Goal: Task Accomplishment & Management: Use online tool/utility

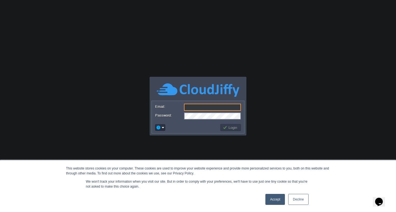
click at [277, 200] on link "Accept" at bounding box center [275, 199] width 20 height 11
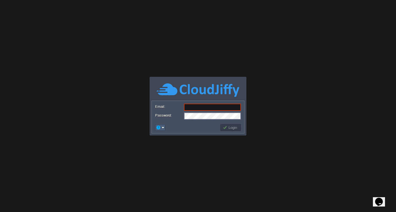
click at [164, 128] on em at bounding box center [160, 127] width 9 height 5
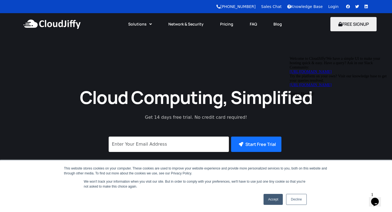
scroll to position [110, 0]
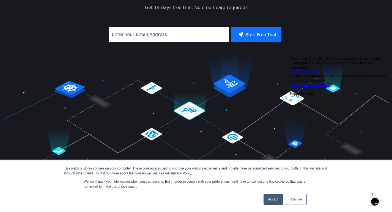
click at [289, 57] on icon "Chat attention grabber" at bounding box center [289, 57] width 0 height 0
click at [273, 200] on link "Accept" at bounding box center [273, 199] width 20 height 11
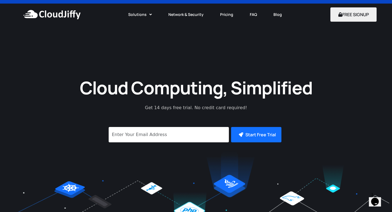
scroll to position [0, 0]
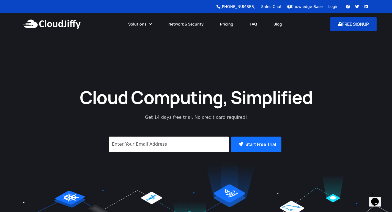
click at [356, 23] on button "FREE SIGNUP" at bounding box center [353, 24] width 46 height 14
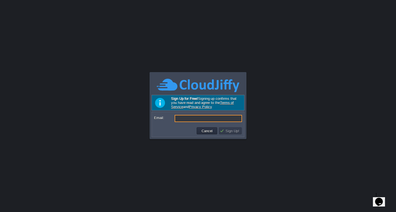
click at [183, 120] on input "Email:" at bounding box center [208, 118] width 67 height 7
type input "[EMAIL_ADDRESS][DOMAIN_NAME]"
click at [229, 132] on button "Sign Up!" at bounding box center [230, 131] width 21 height 5
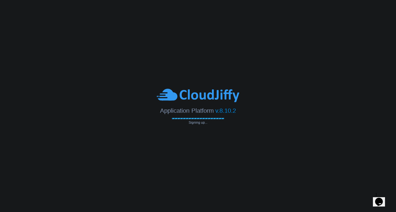
type input "[EMAIL_ADDRESS][DOMAIN_NAME]"
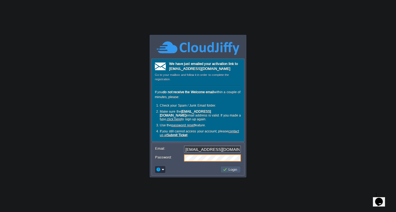
click at [233, 171] on button "Login" at bounding box center [231, 169] width 16 height 5
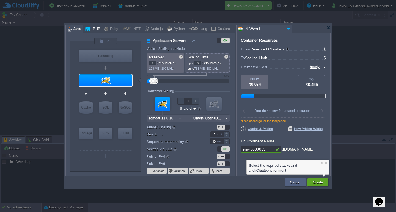
click at [94, 30] on div "PHP" at bounding box center [95, 29] width 9 height 8
type input "Application Servers"
type input "4"
type input "Apache 2.4.65"
type input "PHP 8.4.11"
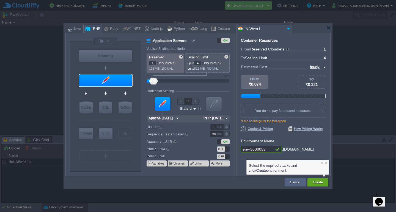
click at [227, 119] on img at bounding box center [227, 118] width 6 height 7
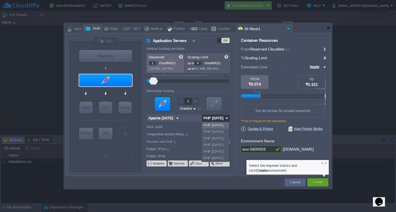
click at [227, 119] on img at bounding box center [227, 118] width 6 height 7
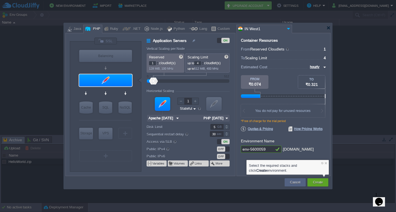
click at [323, 67] on img at bounding box center [324, 67] width 4 height 7
click at [316, 74] on div "monthly" at bounding box center [316, 73] width 19 height 7
type input "monthly"
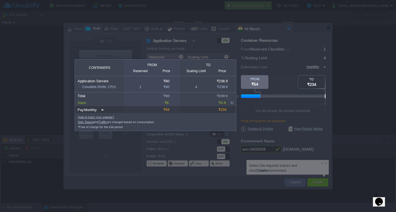
click at [102, 111] on img at bounding box center [101, 110] width 4 height 7
click at [103, 111] on img at bounding box center [101, 110] width 4 height 7
click at [278, 104] on div at bounding box center [163, 156] width 326 height 114
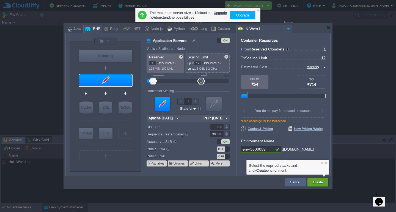
drag, startPoint x: 156, startPoint y: 80, endPoint x: 201, endPoint y: 84, distance: 44.6
click at [201, 84] on div at bounding box center [201, 81] width 8 height 7
type input "12"
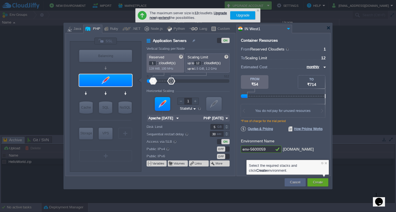
drag, startPoint x: 164, startPoint y: 82, endPoint x: 171, endPoint y: 83, distance: 7.2
click at [171, 83] on div at bounding box center [171, 81] width 8 height 7
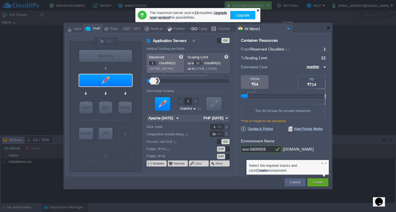
click at [258, 11] on div at bounding box center [258, 11] width 4 height 4
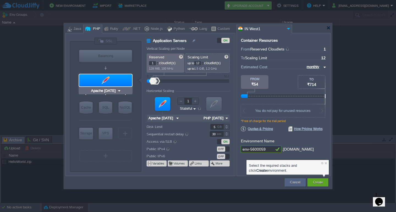
type input "NGINX 1.28.0"
click at [78, 29] on div "Java" at bounding box center [76, 29] width 9 height 8
type input "Application Servers"
type input "6"
type input "Tomcat 11.0.10"
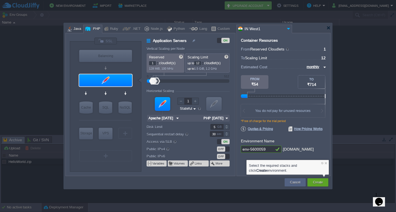
type input "Oracle OpenJD..."
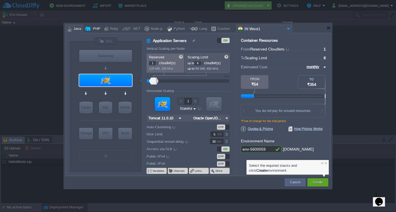
click at [91, 29] on div "PHP" at bounding box center [95, 29] width 9 height 8
type input "Application Servers"
type input "4"
type input "Apache 2.4.65"
type input "PHP 8.4.11"
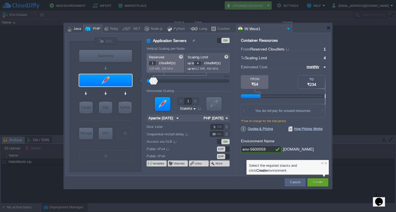
click at [78, 30] on div "Java" at bounding box center [76, 29] width 9 height 8
type input "Application Servers"
type input "6"
type input "Tomcat 11.0.10"
type input "Oracle OpenJD..."
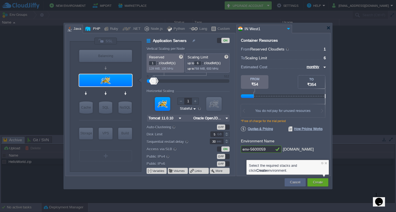
click at [92, 29] on div "PHP" at bounding box center [95, 29] width 9 height 8
type input "Application Servers"
type input "4"
type input "Apache 2.4.65"
type input "PHP 8.4.11"
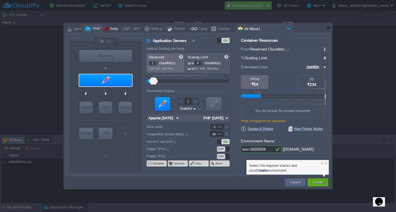
click at [113, 29] on div "Ruby" at bounding box center [113, 29] width 10 height 8
type input "Application Servers"
type input "8"
type input "Apache Ruby 2..."
type input "Ruby 3.4.5"
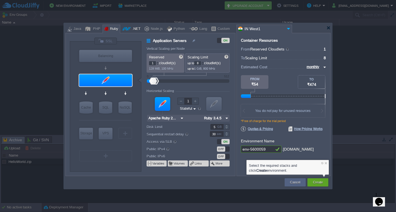
click at [131, 29] on div ".NET" at bounding box center [136, 29] width 10 height 8
type input "Application Servers"
type input "6"
type input ".NET Core 9.0.301"
type input ".NET 9.0.301"
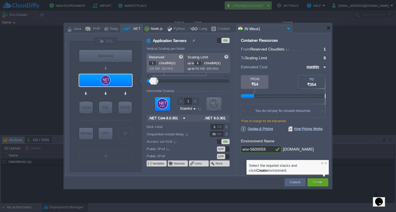
click at [151, 31] on div "Node.js" at bounding box center [156, 29] width 14 height 8
type input "Application Servers"
type input "4"
type input "8"
type input "Node.js 24.7.0 LTS"
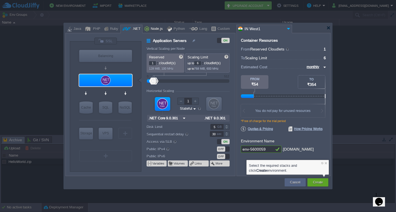
type input "24.7.0-pm2"
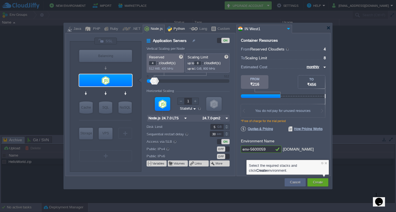
click at [175, 30] on div "Python" at bounding box center [178, 29] width 13 height 8
type input "Application Servers"
type input "1"
type input "4"
type input "Apache Python..."
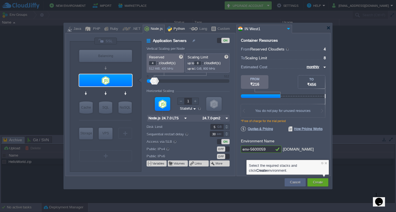
type input "Python 3.13.7"
click at [192, 31] on div at bounding box center [193, 29] width 9 height 8
type input "Application Servers"
type input "6"
type input "Golang 1.25.0"
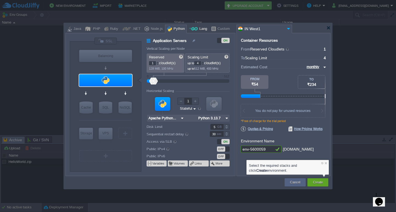
type input "1.25.0"
click at [216, 31] on div "Custom" at bounding box center [223, 29] width 14 height 8
type input "Application Servers"
type input "1.25.0"
type input "null"
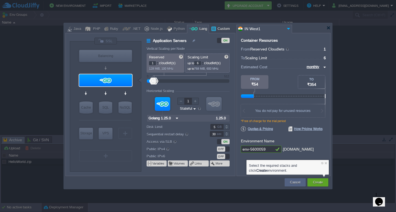
type input "1.25.0-almalinux-9"
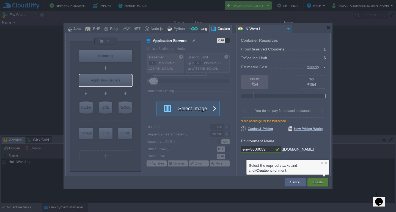
click at [193, 31] on div at bounding box center [193, 29] width 9 height 8
type input "Application Servers"
type input "Golang 1.25.0"
type input "1.25.0"
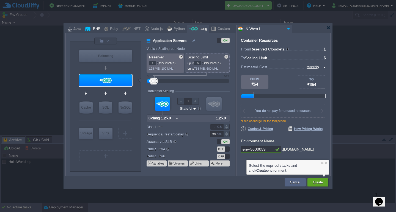
click at [95, 30] on div "PHP" at bounding box center [95, 29] width 9 height 8
type input "Application Servers"
type input "4"
type input "Apache 2.4.65"
type input "PHP 8.4.11"
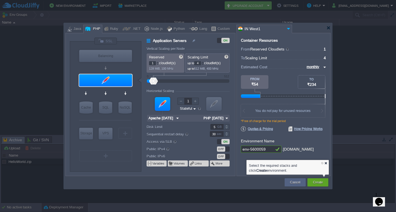
click at [325, 165] on div at bounding box center [326, 164] width 4 height 4
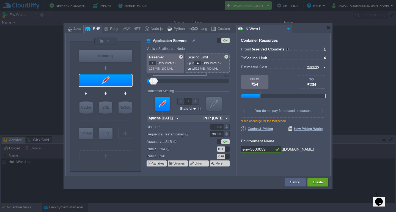
type input "NGINX 1.28.0"
click at [112, 58] on div "Balancing" at bounding box center [105, 56] width 53 height 12
type input "Load Balancer"
type input "NGINX 1.28.0"
type input "1.28.0-almalin..."
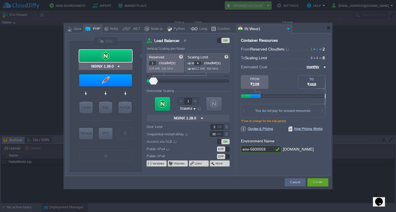
click at [112, 58] on div at bounding box center [105, 56] width 53 height 12
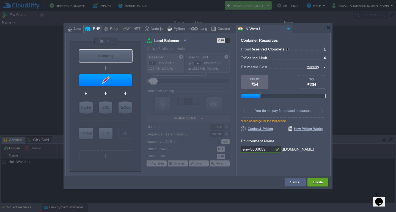
click at [228, 40] on div "OFF" at bounding box center [223, 40] width 13 height 5
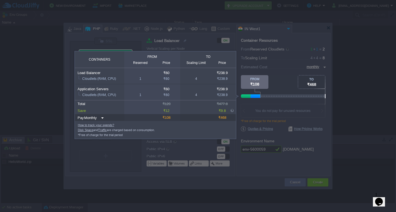
drag, startPoint x: 259, startPoint y: 97, endPoint x: 252, endPoint y: 95, distance: 7.1
click at [252, 97] on div at bounding box center [255, 97] width 10 height 4
click at [276, 90] on div at bounding box center [283, 86] width 85 height 23
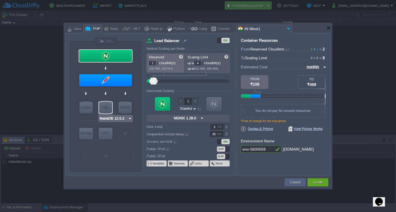
click at [129, 118] on img at bounding box center [130, 118] width 4 height 5
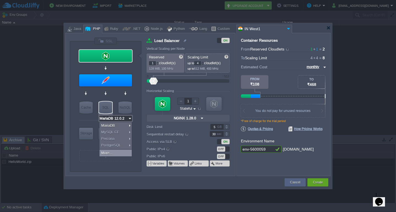
click at [111, 152] on div "More..." at bounding box center [115, 153] width 32 height 7
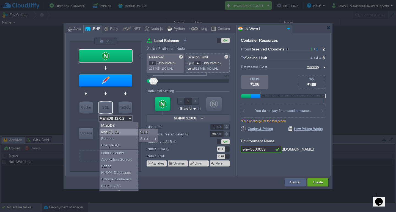
click at [138, 132] on div "MySQL CE" at bounding box center [119, 132] width 41 height 7
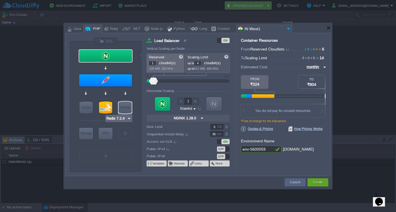
type input "MySQL CE 9.3.0"
click at [131, 120] on img at bounding box center [130, 118] width 4 height 5
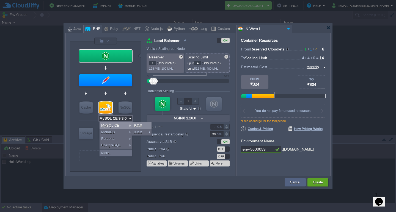
click at [142, 125] on div "9.3.0" at bounding box center [141, 126] width 19 height 7
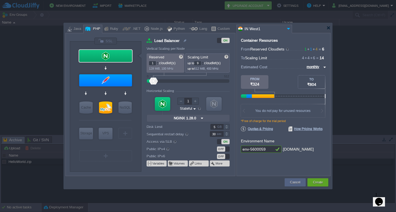
type input "12"
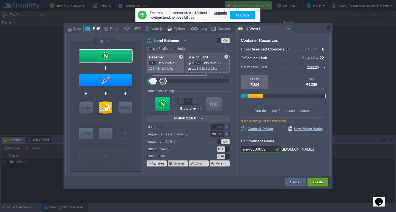
drag, startPoint x: 153, startPoint y: 79, endPoint x: 164, endPoint y: 80, distance: 10.5
click at [164, 80] on div at bounding box center [163, 81] width 8 height 7
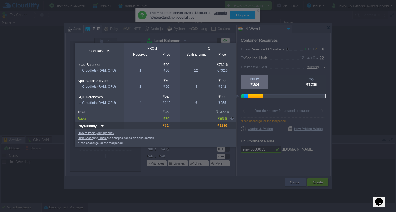
drag, startPoint x: 263, startPoint y: 96, endPoint x: 147, endPoint y: 108, distance: 116.9
click at [256, 96] on div at bounding box center [326, 97] width 170 height 4
click at [180, 122] on td "₹36" at bounding box center [167, 118] width 26 height 7
click at [36, 123] on div at bounding box center [163, 156] width 326 height 114
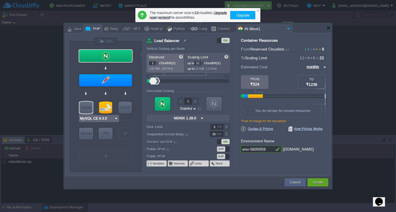
type input "Redis 7.2.4"
click at [328, 29] on div at bounding box center [328, 28] width 4 height 4
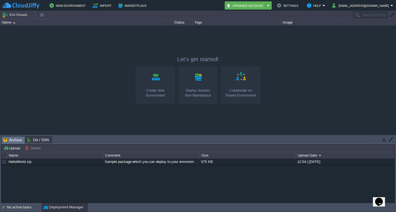
click at [325, 86] on div at bounding box center [198, 80] width 396 height 109
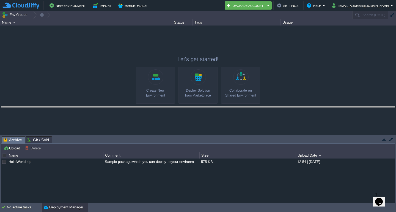
drag, startPoint x: 202, startPoint y: 138, endPoint x: 208, endPoint y: 107, distance: 30.8
click at [208, 107] on body "New Environment Import Marketplace Bonus ₹0.00 Upgrade Account Settings Help sa…" at bounding box center [198, 106] width 396 height 212
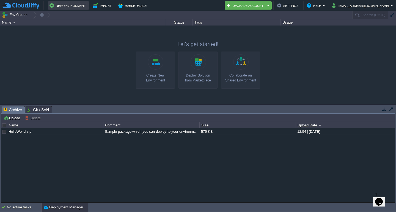
click at [74, 4] on button "New Environment" at bounding box center [68, 5] width 38 height 7
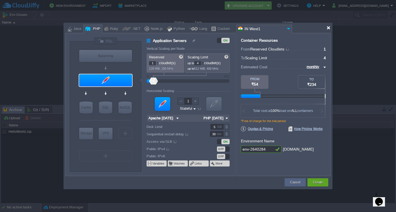
click at [328, 29] on div at bounding box center [328, 28] width 4 height 4
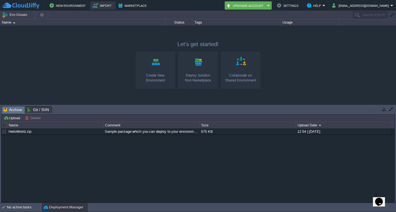
click at [107, 5] on button "Import" at bounding box center [103, 5] width 21 height 7
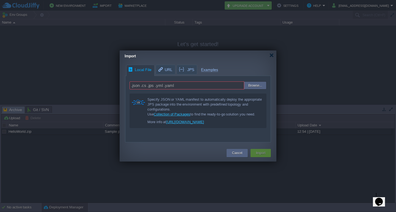
click at [273, 55] on div at bounding box center [271, 55] width 4 height 4
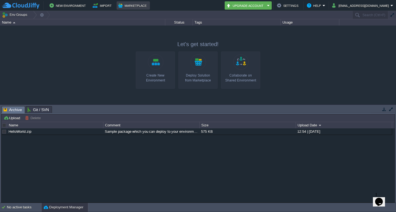
click at [135, 6] on button "Marketplace" at bounding box center [133, 5] width 30 height 7
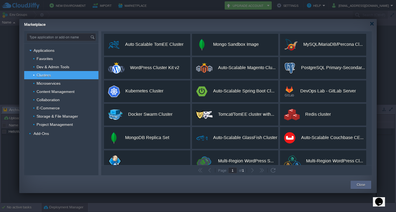
click at [372, 27] on div "Marketplace" at bounding box center [200, 24] width 352 height 10
click at [372, 25] on div at bounding box center [372, 24] width 4 height 4
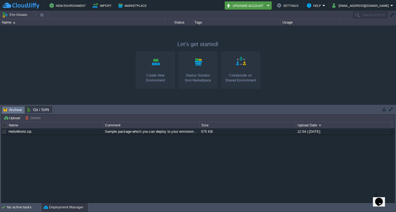
click at [261, 7] on button "Upgrade Account" at bounding box center [245, 5] width 39 height 7
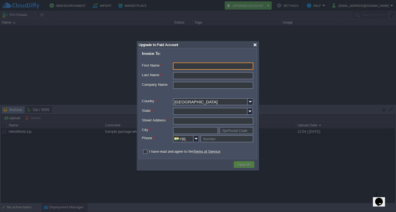
click at [256, 45] on div at bounding box center [255, 45] width 4 height 4
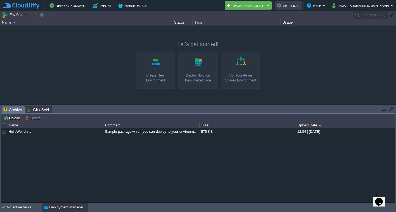
click at [300, 7] on button "Settings" at bounding box center [288, 5] width 23 height 7
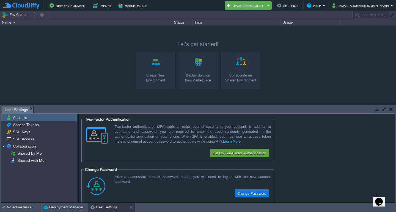
click at [389, 109] on button "button" at bounding box center [391, 109] width 4 height 5
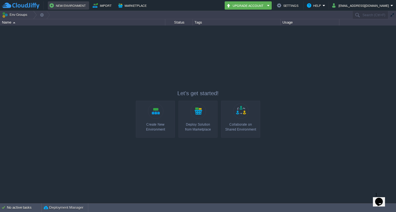
click at [72, 2] on button "New Environment" at bounding box center [68, 5] width 38 height 7
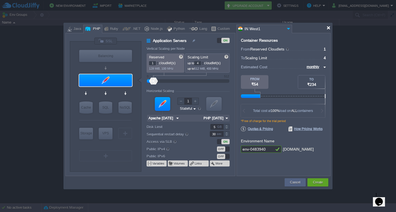
click at [329, 27] on div at bounding box center [328, 28] width 4 height 4
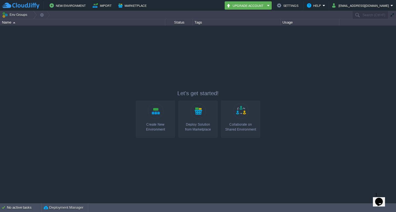
click at [156, 120] on link "Create New Environment" at bounding box center [155, 119] width 39 height 37
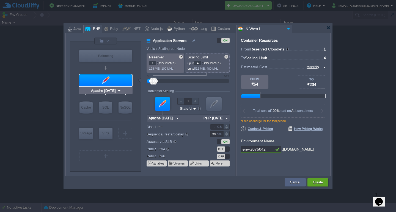
type input "NGINX 1.28.0"
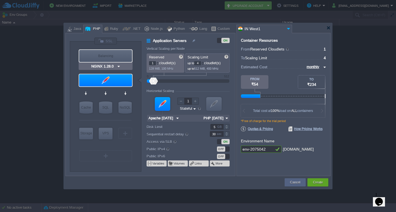
click at [116, 54] on div "Balancing" at bounding box center [105, 56] width 53 height 12
type input "Load Balancer"
type input "NGINX 1.28.0"
type input "1.28.0-almalin..."
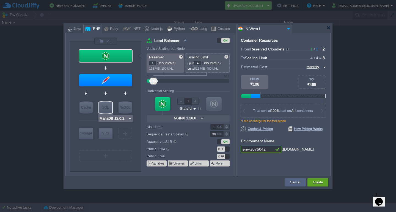
type input "AlmaLinux 9.6"
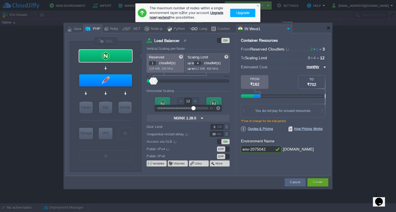
drag, startPoint x: 161, startPoint y: 107, endPoint x: 193, endPoint y: 107, distance: 32.2
click at [193, 107] on div at bounding box center [193, 108] width 4 height 4
type input "1"
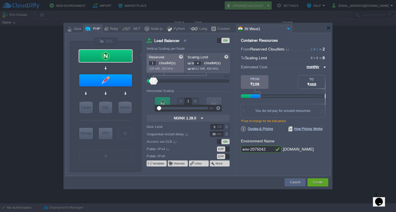
drag, startPoint x: 163, startPoint y: 108, endPoint x: 159, endPoint y: 108, distance: 4.1
click at [159, 108] on div at bounding box center [159, 108] width 4 height 4
click at [203, 118] on img at bounding box center [202, 118] width 6 height 7
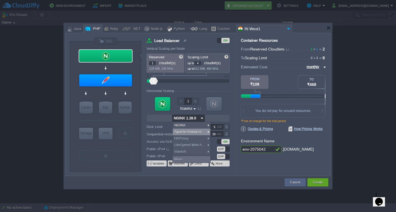
click at [193, 132] on div "Apache Balancer" at bounding box center [192, 132] width 38 height 7
type input "2"
type input "Apache Balancer 2.4.65"
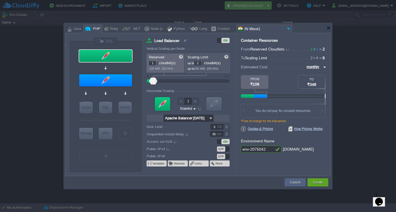
click at [184, 121] on input "Apache Balancer 2.4.65" at bounding box center [185, 118] width 45 height 7
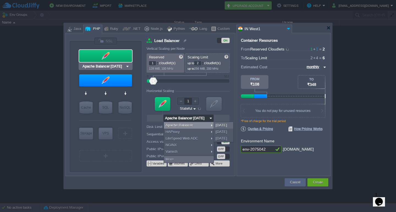
click at [114, 59] on div at bounding box center [105, 56] width 53 height 12
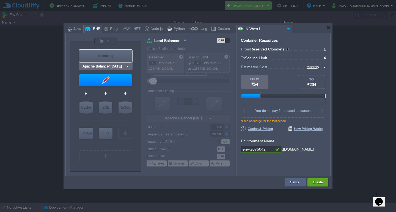
click at [103, 56] on div "Balancing" at bounding box center [105, 56] width 53 height 12
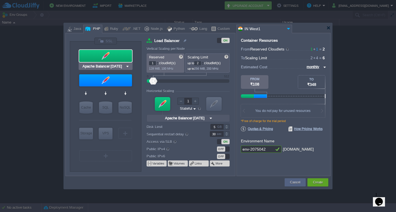
type input "Apache 2.4.65"
click at [186, 121] on input "Apache Balancer 2.4.65" at bounding box center [185, 118] width 45 height 7
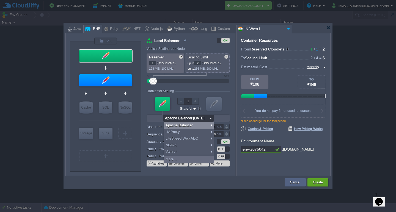
click at [175, 124] on div "Apache Balancer" at bounding box center [189, 125] width 50 height 7
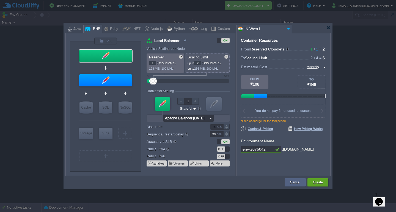
click at [207, 119] on input "Apache Balancer 2.4.65" at bounding box center [185, 118] width 45 height 7
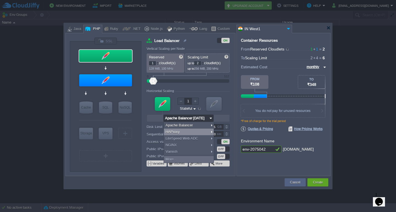
click at [174, 132] on div "HAProxy" at bounding box center [189, 132] width 50 height 7
type input "6"
type input "HAProxy 3.2.4"
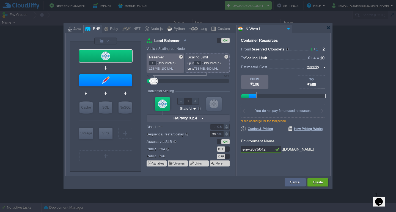
click at [203, 118] on img at bounding box center [203, 118] width 6 height 7
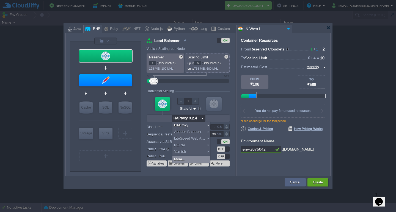
click at [178, 158] on div "More..." at bounding box center [191, 159] width 38 height 7
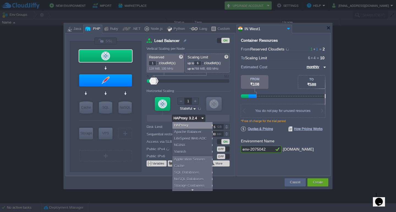
click at [180, 125] on div "HAProxy" at bounding box center [193, 125] width 42 height 7
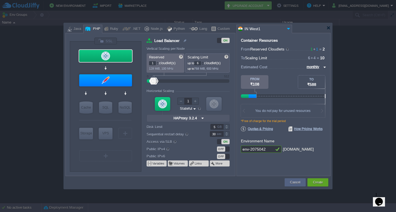
click at [192, 126] on label "Disk Limit" at bounding box center [174, 127] width 56 height 6
click at [210, 126] on input "5" at bounding box center [216, 127] width 13 height 6
click at [193, 119] on input "HAProxy 3.2.4" at bounding box center [186, 118] width 28 height 7
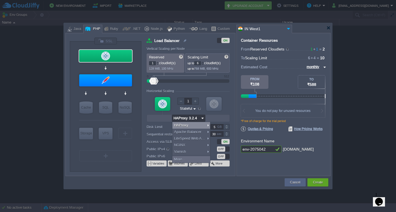
click at [192, 123] on div "HAProxy" at bounding box center [191, 125] width 38 height 7
type input "HAProxy 3.2.4"
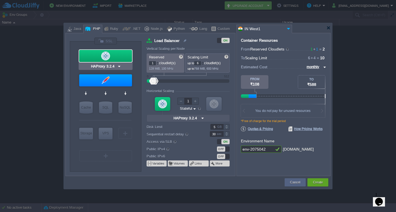
click at [113, 56] on div at bounding box center [105, 56] width 53 height 12
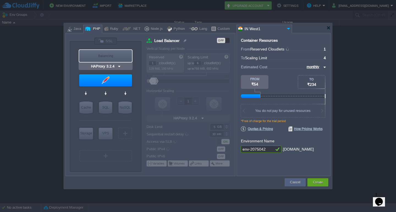
click at [120, 66] on img at bounding box center [119, 66] width 4 height 5
click at [119, 58] on div "Balancing" at bounding box center [105, 56] width 53 height 12
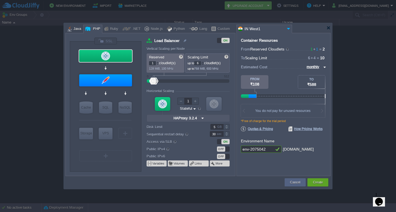
click at [74, 30] on div "Java" at bounding box center [76, 29] width 9 height 8
type input "Load Balancer"
type input "3.2.4-almalinux-9"
click at [93, 31] on div "PHP" at bounding box center [95, 29] width 9 height 8
click at [113, 33] on div "Ruby" at bounding box center [113, 29] width 10 height 8
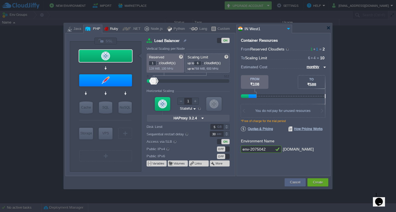
type input "Load Balancer"
click at [328, 31] on div at bounding box center [197, 28] width 265 height 10
click at [330, 29] on div at bounding box center [328, 28] width 4 height 4
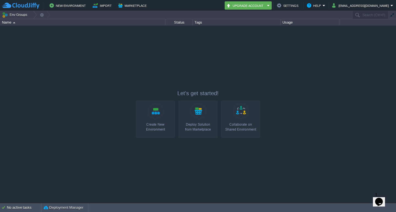
click at [151, 114] on link "Create New Environment" at bounding box center [155, 119] width 39 height 37
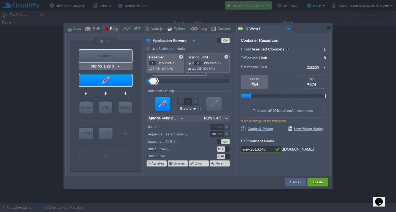
click at [100, 53] on div "Balancing" at bounding box center [105, 56] width 53 height 12
type input "Load Balancer"
type input "4"
type input "NGINX 1.28.0"
type input "1.28.0-almalin..."
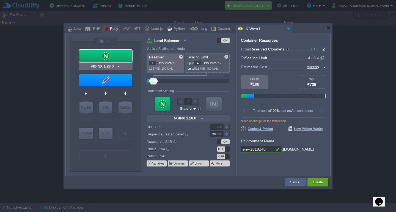
type input "Apache Ruby 2.4.65"
type input "2"
click at [214, 103] on div at bounding box center [213, 104] width 15 height 14
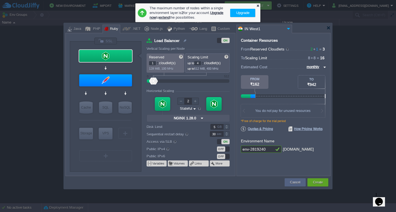
click at [257, 7] on div at bounding box center [258, 6] width 4 height 4
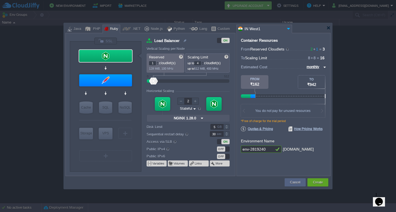
click at [200, 118] on img at bounding box center [202, 118] width 6 height 7
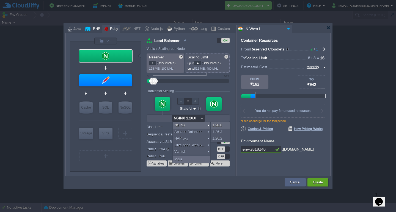
click at [92, 27] on div "PHP" at bounding box center [95, 29] width 9 height 8
type input "Load Balancer"
type input "1.28.0-almalin..."
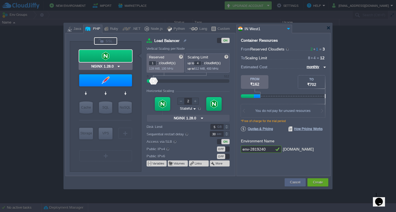
click at [108, 41] on div at bounding box center [105, 40] width 23 height 7
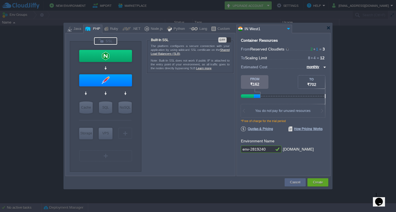
click at [226, 40] on div "OFF" at bounding box center [222, 39] width 8 height 5
click at [207, 68] on link "Learn more" at bounding box center [203, 68] width 15 height 3
click at [189, 123] on form "The platform configures a secure connection with your application by using wild…" at bounding box center [190, 101] width 88 height 129
click at [188, 111] on form "The platform configures a secure connection with your application by using wild…" at bounding box center [190, 101] width 88 height 129
type input "MariaDB 12.0.2"
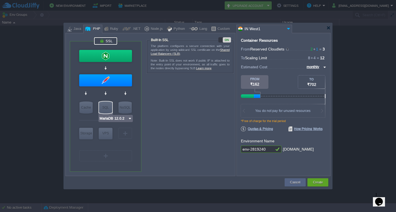
click at [110, 108] on div "SQL" at bounding box center [105, 108] width 13 height 12
type input "SQL Databases"
type input "4"
type input "6"
type input "1"
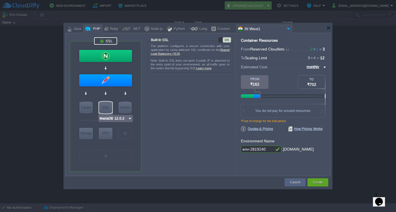
type input "MariaDB 12.0.2"
type input "12.0.2-almalin..."
type input "Stateless"
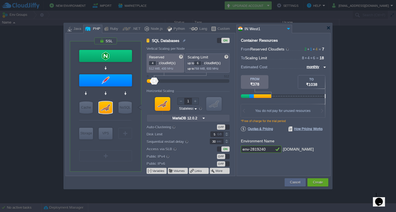
type input "MariaDB 12.0.2"
click at [130, 118] on img at bounding box center [130, 118] width 4 height 5
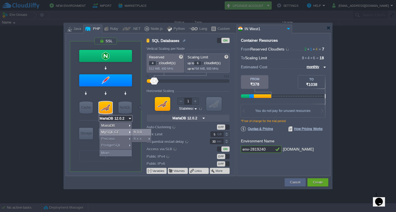
click at [146, 132] on div "9.3.0" at bounding box center [141, 132] width 19 height 7
type input "MySQL CE 9.3.0"
type input "9.3.0-almalinux-9"
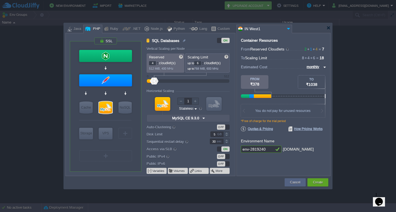
click at [211, 118] on div at bounding box center [187, 119] width 83 height 8
click at [205, 117] on img at bounding box center [204, 118] width 6 height 7
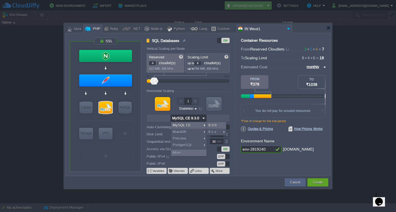
click at [205, 117] on img at bounding box center [204, 118] width 6 height 7
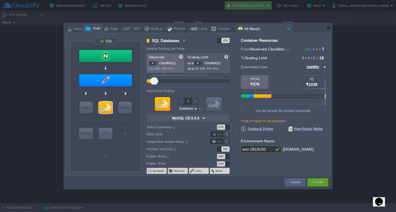
click at [163, 119] on div at bounding box center [187, 119] width 83 height 8
click at [203, 118] on img at bounding box center [204, 118] width 6 height 7
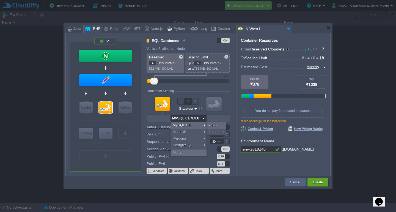
click at [203, 118] on img at bounding box center [204, 118] width 6 height 7
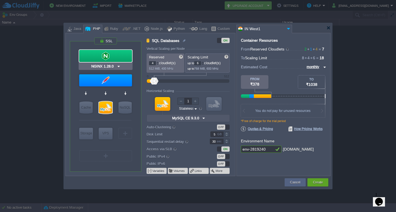
click at [118, 65] on img at bounding box center [119, 66] width 4 height 5
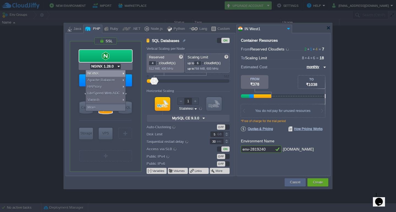
click at [113, 73] on div "NGINX" at bounding box center [106, 73] width 40 height 7
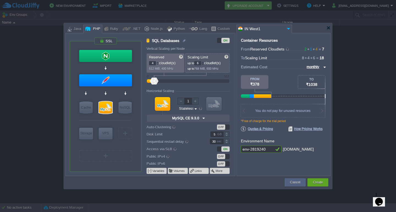
type input "NGINX 1.28.0"
click at [330, 29] on div at bounding box center [328, 28] width 4 height 4
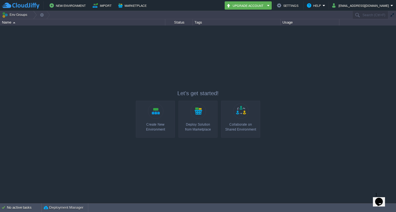
click at [157, 114] on link "Create New Environment" at bounding box center [155, 119] width 39 height 37
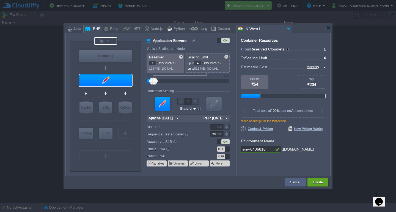
click at [103, 39] on div at bounding box center [105, 40] width 23 height 7
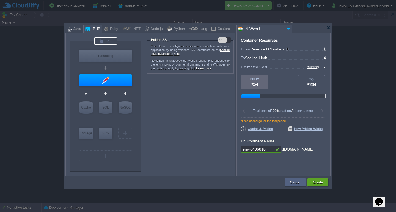
type input "NGINX 1.28.0"
click at [106, 43] on div at bounding box center [105, 40] width 23 height 7
click at [107, 41] on div at bounding box center [105, 40] width 23 height 7
click at [77, 29] on div "Java" at bounding box center [76, 29] width 9 height 8
click at [90, 30] on div at bounding box center [88, 29] width 6 height 8
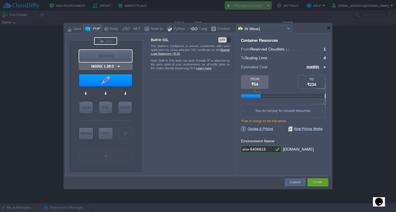
click at [107, 55] on div "Balancing" at bounding box center [105, 56] width 53 height 12
type input "Load Balancer"
type input "NGINX 1.28.0"
type input "1.28.0-almalin..."
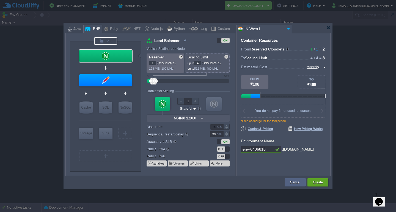
click at [109, 41] on div at bounding box center [105, 40] width 23 height 7
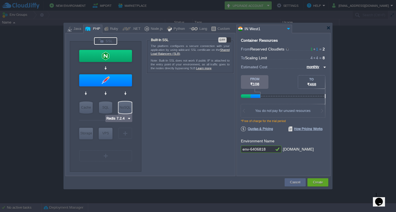
type input "MariaDB 12.0.2"
click at [104, 111] on div "SQL" at bounding box center [105, 108] width 13 height 12
type input "SQL Databases"
type input "4"
type input "6"
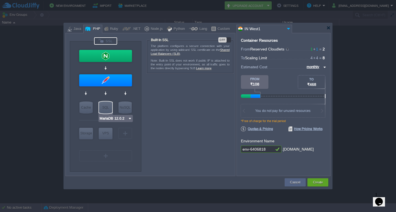
type input "MariaDB 12.0.2"
type input "12.0.2-almalin..."
type input "Stateless"
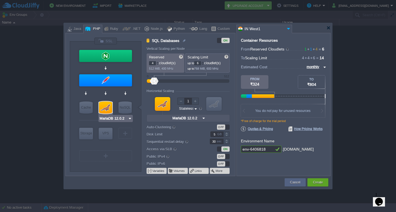
click at [130, 118] on img at bounding box center [130, 118] width 4 height 5
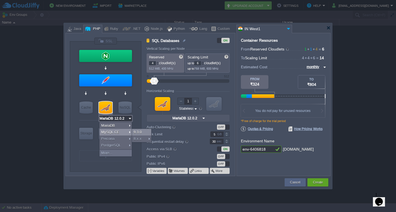
click at [141, 130] on div "9.3.0" at bounding box center [141, 132] width 19 height 7
type input "MySQL CE 9.3.0"
type input "9.3.0-almalinux-9"
type input "MySQL CE 9.3.0"
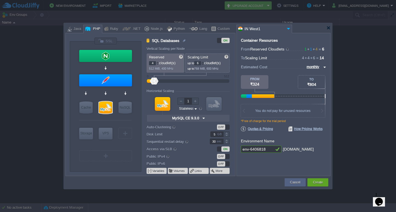
type input "2"
click at [212, 104] on div at bounding box center [213, 104] width 15 height 14
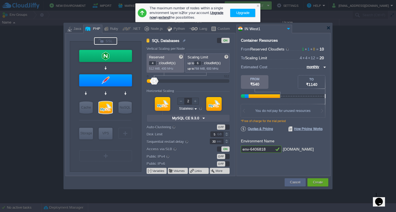
click at [107, 42] on div at bounding box center [105, 40] width 23 height 7
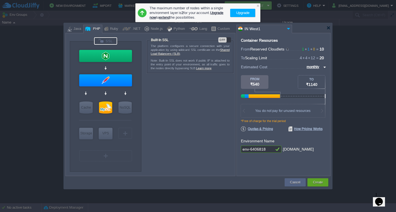
click at [107, 42] on div at bounding box center [105, 40] width 23 height 7
click at [227, 39] on div "OFF" at bounding box center [224, 39] width 13 height 5
click at [130, 117] on img at bounding box center [130, 118] width 4 height 5
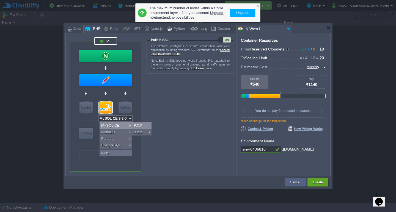
click at [141, 124] on div "9.3.0" at bounding box center [141, 126] width 19 height 7
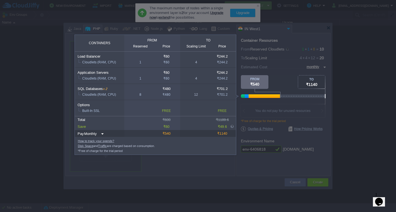
click at [199, 112] on div at bounding box center [195, 111] width 27 height 4
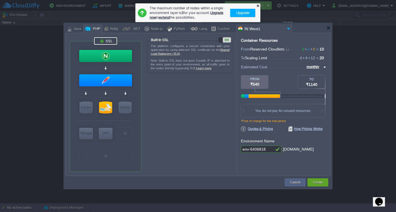
click at [258, 7] on div at bounding box center [258, 6] width 4 height 4
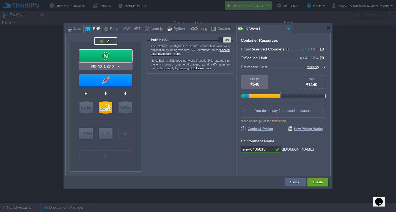
click at [118, 67] on img at bounding box center [119, 66] width 4 height 5
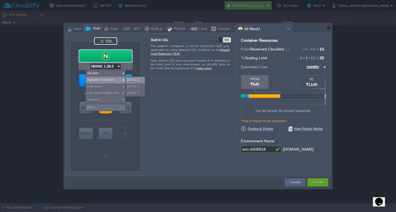
click at [128, 81] on div "2.4.65" at bounding box center [135, 80] width 19 height 7
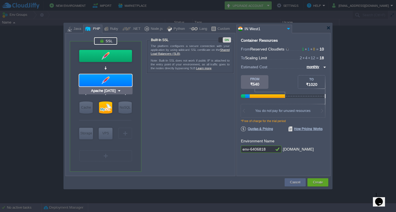
type input "Apache Balancer 2.4.65"
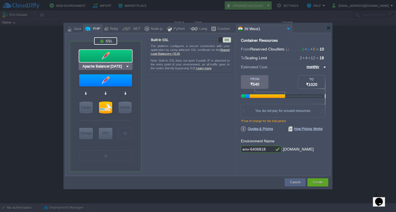
click at [119, 60] on div at bounding box center [105, 56] width 53 height 12
type input "Load Balancer"
type input "1"
type input "2"
type input "1"
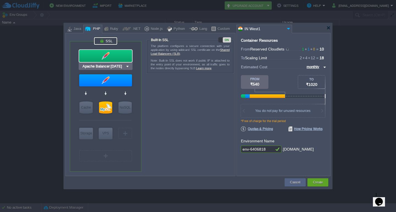
type input "Apache Balancer 2.4.65"
type input "2.4.65-almalin..."
type input "Stateful"
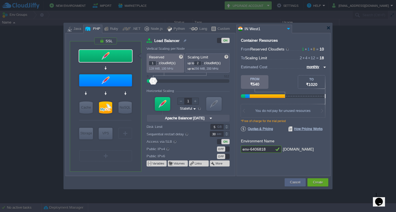
click at [160, 104] on div at bounding box center [162, 104] width 15 height 14
type input "Apache 2.4.65"
click at [213, 104] on div at bounding box center [213, 104] width 15 height 14
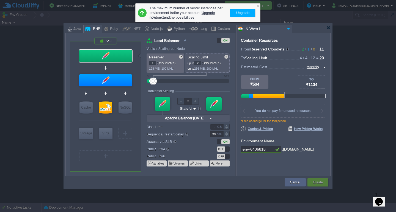
type input "1"
click at [213, 104] on div at bounding box center [213, 104] width 15 height 14
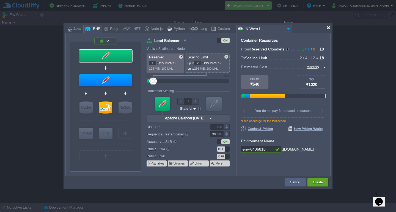
click at [329, 29] on div at bounding box center [328, 28] width 4 height 4
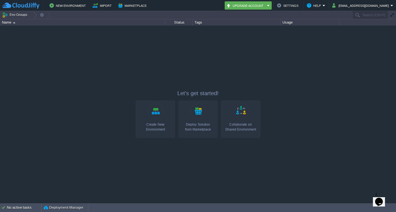
click at [155, 112] on link "Create New Environment" at bounding box center [155, 119] width 39 height 37
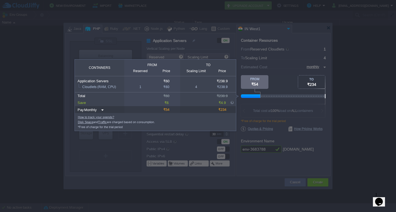
drag, startPoint x: 260, startPoint y: 96, endPoint x: 250, endPoint y: 93, distance: 10.6
click at [250, 93] on div "TO ₹234 FROM ₹54" at bounding box center [283, 86] width 85 height 23
click at [339, 119] on div at bounding box center [361, 143] width 70 height 137
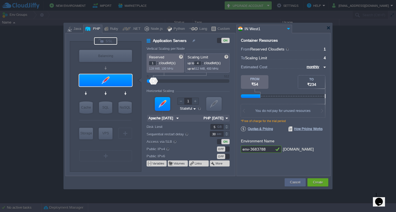
click at [110, 40] on div at bounding box center [105, 40] width 23 height 7
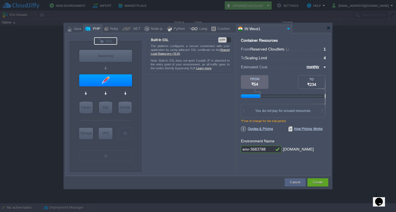
click at [223, 40] on div "OFF" at bounding box center [222, 39] width 8 height 5
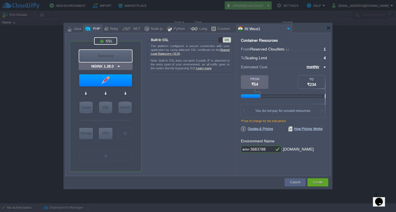
click at [120, 56] on div "Balancing" at bounding box center [105, 56] width 53 height 12
type input "Load Balancer"
type input "NGINX 1.28.0"
type input "1.28.0-almalin..."
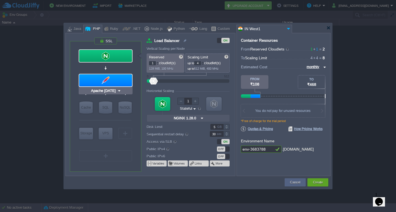
type input "MariaDB 12.0.2"
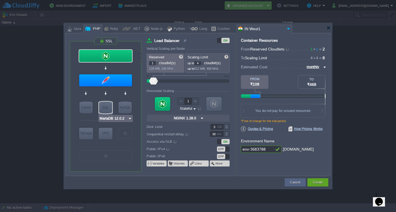
click at [108, 106] on div "SQL" at bounding box center [105, 108] width 13 height 12
type input "SQL Databases"
type input "4"
type input "6"
type input "MariaDB 12.0.2"
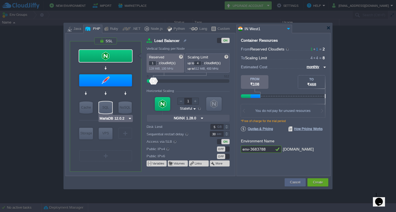
type input "12.0.2-almalin..."
type input "Stateless"
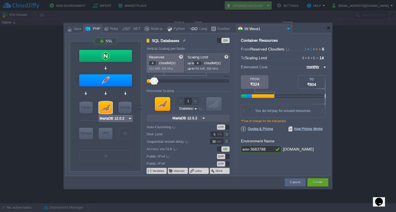
click at [130, 118] on img at bounding box center [130, 118] width 4 height 5
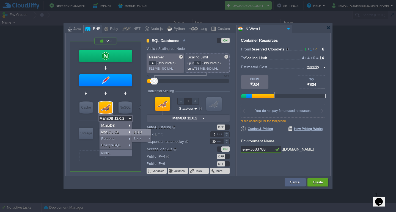
click at [140, 132] on div "9.3.0" at bounding box center [141, 132] width 19 height 7
type input "MySQL CE 9.3.0"
type input "9.3.0-almalinux-9"
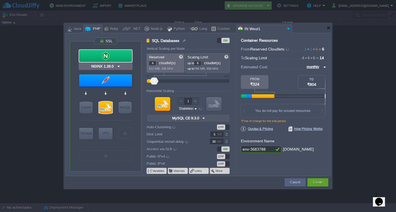
click at [120, 67] on img at bounding box center [119, 66] width 4 height 5
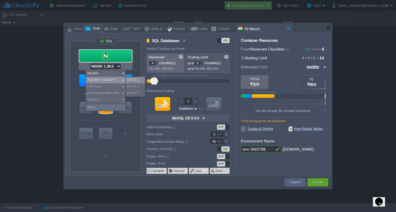
click at [133, 82] on div "2.4.65" at bounding box center [135, 80] width 19 height 7
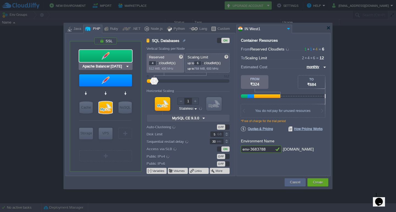
click at [128, 67] on img at bounding box center [127, 66] width 4 height 5
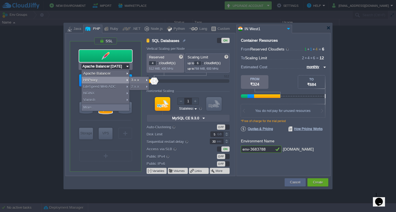
click at [102, 80] on div "HAProxy" at bounding box center [106, 80] width 48 height 7
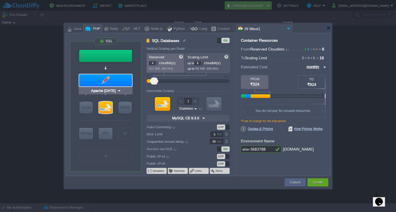
type input "HAProxy 3.2.4"
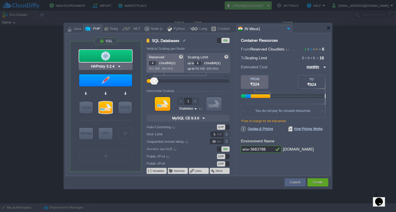
click at [117, 53] on div at bounding box center [105, 56] width 53 height 12
type input "Load Balancer"
type input "1"
type input "HAProxy 3.2.4"
type input "3.2.4-almalinux-9"
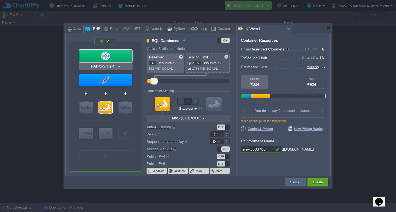
type input "Stateful"
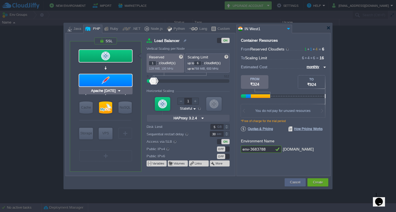
type input "HAProxy 3.2.4"
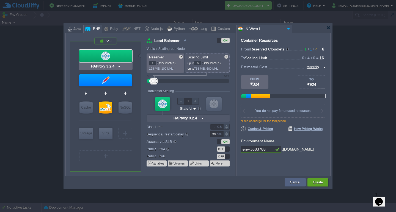
click at [108, 59] on div at bounding box center [105, 56] width 53 height 12
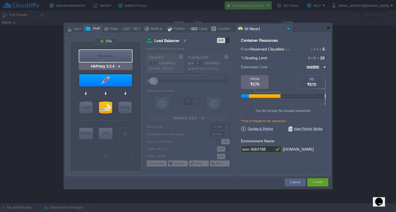
click at [106, 56] on div "Balancing" at bounding box center [105, 56] width 53 height 12
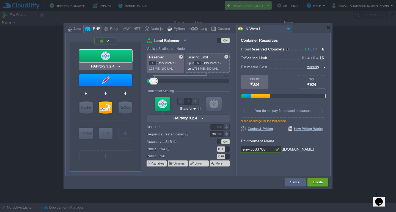
click at [120, 67] on img at bounding box center [119, 66] width 4 height 5
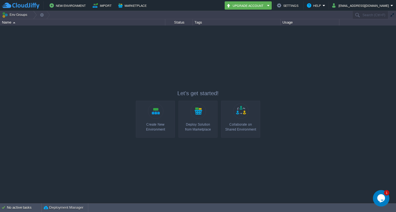
click at [149, 109] on link "Create New Environment" at bounding box center [155, 119] width 39 height 37
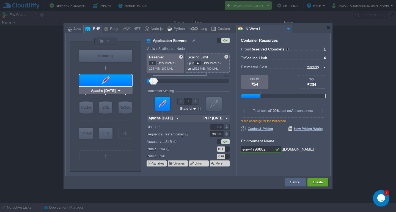
type input "NGINX 1.28.0"
click at [112, 37] on div at bounding box center [106, 41] width 24 height 8
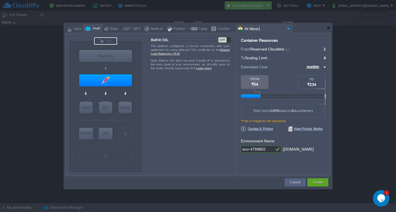
click at [229, 40] on div "OFF" at bounding box center [224, 39] width 13 height 5
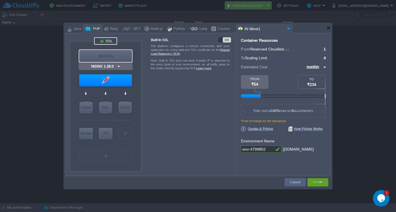
click at [115, 57] on div "Balancing" at bounding box center [105, 56] width 53 height 12
type input "Load Balancer"
type input "NGINX 1.28.0"
type input "1.28.0-almalin..."
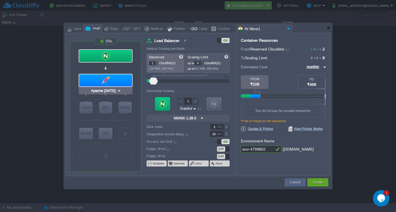
type input "MariaDB 12.0.2"
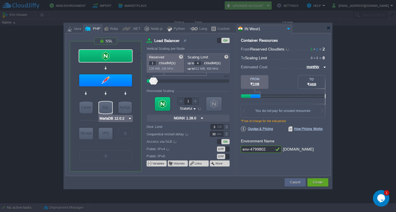
click at [107, 106] on div "SQL" at bounding box center [105, 108] width 13 height 12
type input "SQL Databases"
type input "4"
type input "6"
type input "MariaDB 12.0.2"
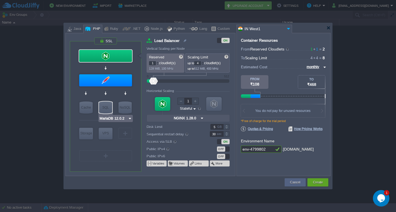
type input "12.0.2-almalin..."
type input "Stateless"
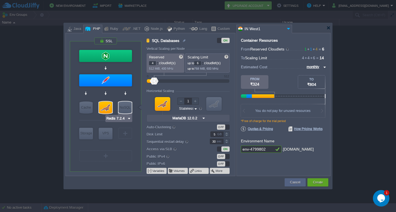
click at [126, 119] on input "Redis 7.2.4" at bounding box center [116, 118] width 21 height 5
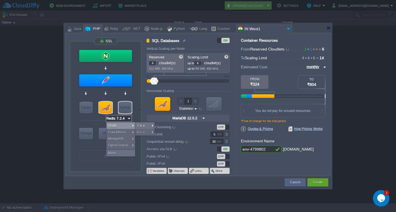
click at [105, 106] on div at bounding box center [105, 108] width 13 height 12
type input "MariaDB 12.0.2"
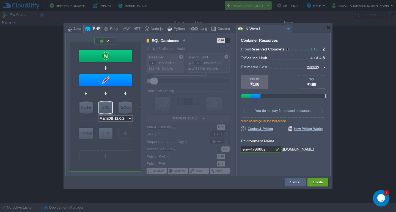
click at [113, 117] on input "MariaDB 12.0.2" at bounding box center [113, 118] width 29 height 5
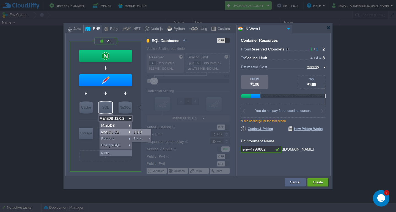
click at [135, 131] on div "9.3.0" at bounding box center [141, 132] width 19 height 7
type input "MySQL CE 9.3.0"
type input "9.3.0-almalinux-9"
type input "MySQL CE 9.3.0"
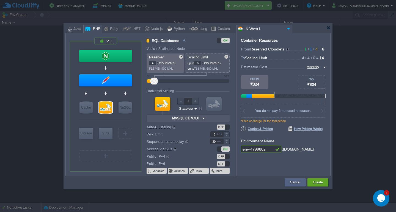
drag, startPoint x: 268, startPoint y: 150, endPoint x: 256, endPoint y: 148, distance: 12.2
click at [256, 148] on input "env-4799802" at bounding box center [257, 149] width 33 height 7
click at [265, 156] on div "Container Resources From Reserved Cloudlets 1 + 1 + 4 ... = 6 not added To Scal…" at bounding box center [283, 104] width 94 height 143
click at [315, 183] on button "Create" at bounding box center [318, 182] width 10 height 5
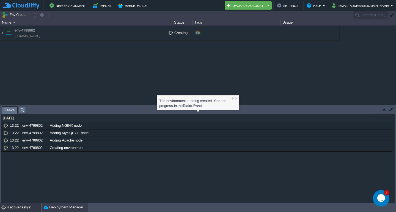
click at [55, 208] on button "Deployment Manager" at bounding box center [64, 207] width 40 height 5
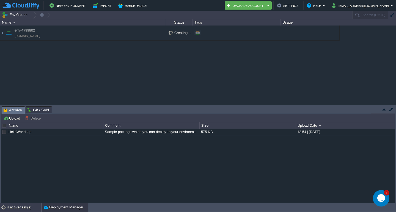
click at [23, 209] on div "4 active task(s)" at bounding box center [24, 207] width 34 height 9
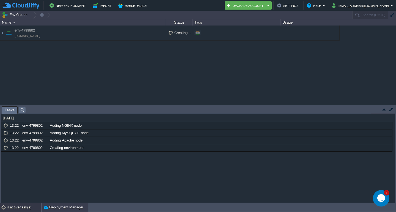
click at [62, 209] on button "Deployment Manager" at bounding box center [64, 207] width 40 height 5
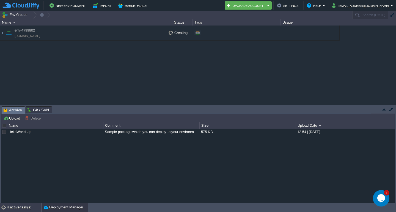
click at [17, 206] on div "4 active task(s)" at bounding box center [24, 207] width 34 height 9
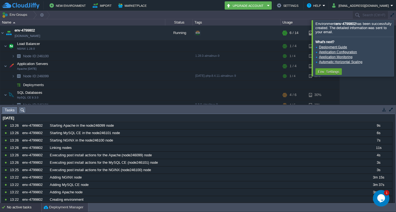
click at [71, 206] on button "Deployment Manager" at bounding box center [64, 207] width 40 height 5
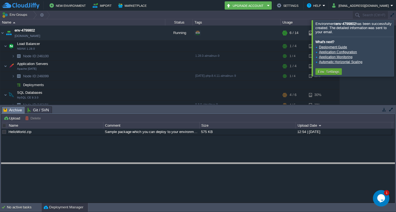
drag, startPoint x: 185, startPoint y: 107, endPoint x: 185, endPoint y: 163, distance: 56.3
click at [185, 163] on body "New Environment Import Marketplace Bonus ₹0.00 Upgrade Account Settings Help sa…" at bounding box center [198, 106] width 396 height 212
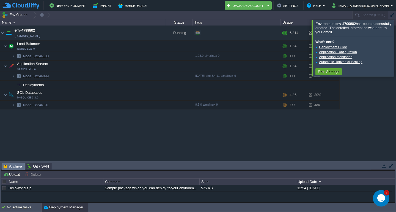
click at [396, 48] on div at bounding box center [402, 48] width 0 height 56
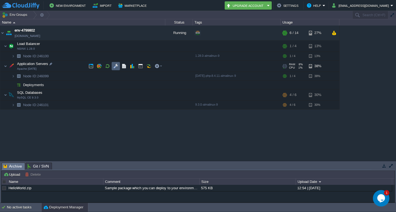
click at [118, 69] on td at bounding box center [116, 66] width 8 height 8
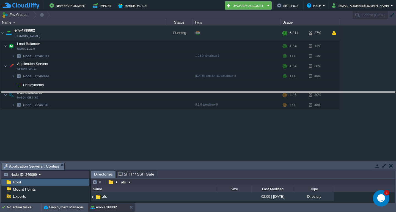
drag, startPoint x: 168, startPoint y: 164, endPoint x: 177, endPoint y: 93, distance: 71.7
click at [177, 93] on body "New Environment Import Marketplace Bonus ₹0.00 Upgrade Account Settings Help sa…" at bounding box center [198, 106] width 396 height 212
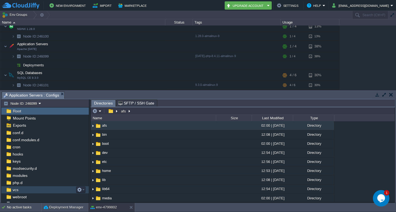
scroll to position [27, 0]
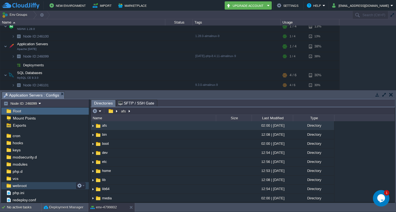
click at [34, 186] on div "webroot" at bounding box center [44, 185] width 87 height 7
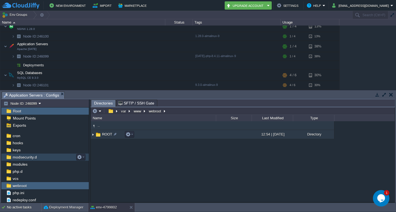
click at [93, 135] on img at bounding box center [93, 135] width 4 height 9
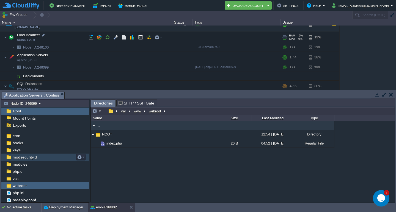
scroll to position [0, 0]
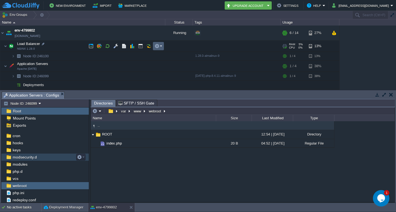
click at [160, 48] on em at bounding box center [157, 46] width 7 height 5
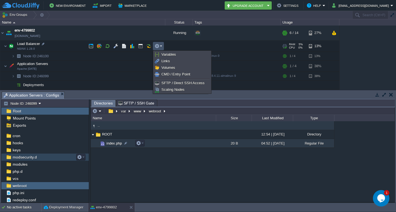
click at [110, 145] on span "index.php" at bounding box center [114, 143] width 17 height 5
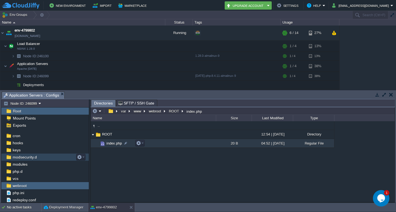
click at [110, 145] on span "index.php" at bounding box center [114, 143] width 17 height 5
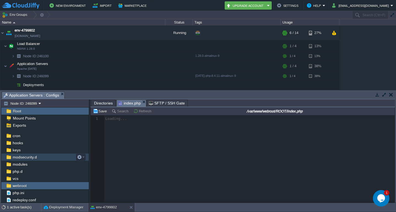
scroll to position [2, 0]
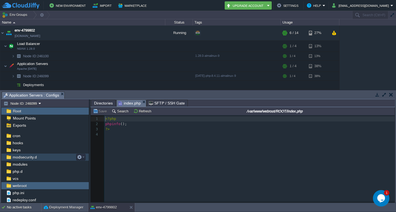
click at [139, 132] on pre "​" at bounding box center [250, 134] width 292 height 5
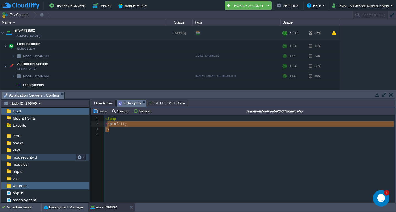
type textarea "phpinfo(); ?>"
drag, startPoint x: 142, startPoint y: 128, endPoint x: 104, endPoint y: 123, distance: 39.0
click at [131, 135] on pre "​" at bounding box center [250, 134] width 292 height 5
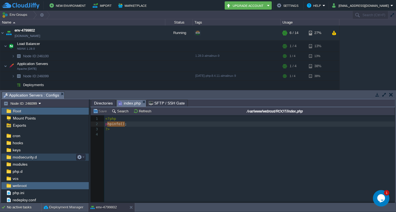
type textarea "phpinfo();"
drag, startPoint x: 126, startPoint y: 124, endPoint x: 106, endPoint y: 125, distance: 19.8
type textarea "it"
type textarea "echo "it is my demo";"
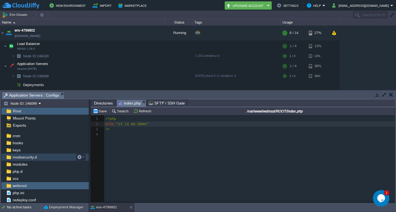
scroll to position [2, 42]
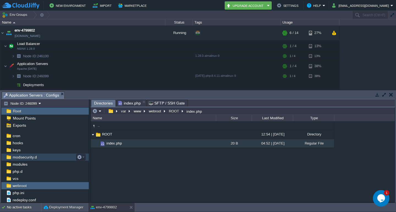
click at [106, 104] on span "Directories" at bounding box center [103, 103] width 19 height 7
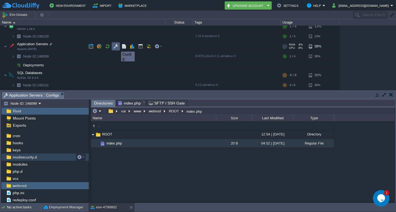
click at [117, 47] on button "button" at bounding box center [115, 46] width 5 height 5
click at [116, 46] on button "button" at bounding box center [115, 46] width 5 height 5
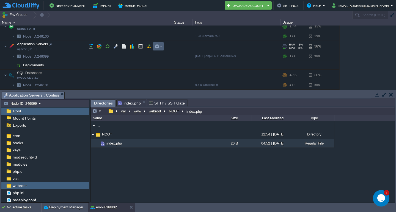
click at [162, 49] on em at bounding box center [157, 46] width 7 height 5
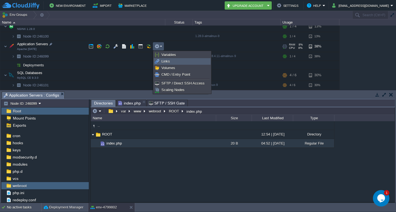
click at [165, 63] on span "Links" at bounding box center [165, 61] width 9 height 4
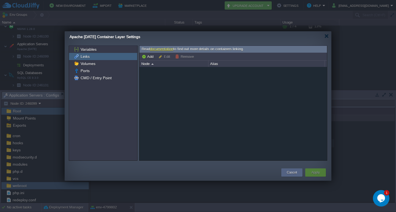
click at [161, 49] on link "documentation" at bounding box center [161, 49] width 23 height 4
click at [327, 38] on div at bounding box center [326, 36] width 4 height 4
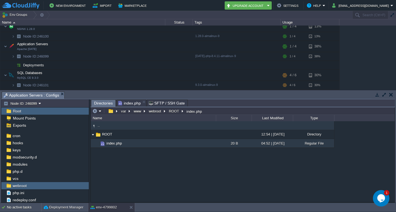
click at [98, 125] on span ".." at bounding box center [99, 125] width 4 height 5
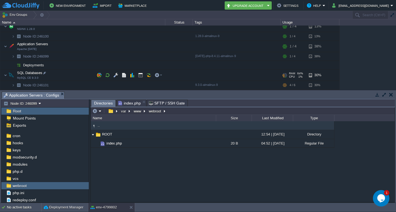
scroll to position [0, 0]
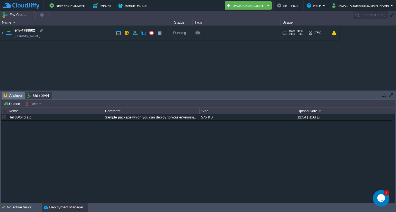
drag, startPoint x: 59, startPoint y: 37, endPoint x: 54, endPoint y: 39, distance: 5.2
click at [55, 37] on td "env-4799802 [DOMAIN_NAME]" at bounding box center [82, 33] width 165 height 15
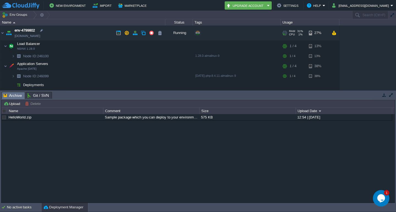
drag, startPoint x: 13, startPoint y: 36, endPoint x: 50, endPoint y: 37, distance: 37.4
click at [50, 37] on td "env-4799802 [DOMAIN_NAME]" at bounding box center [82, 33] width 165 height 15
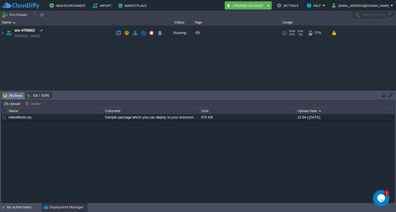
click at [40, 38] on link "[DOMAIN_NAME]" at bounding box center [28, 35] width 26 height 5
click at [128, 34] on button "button" at bounding box center [126, 33] width 5 height 5
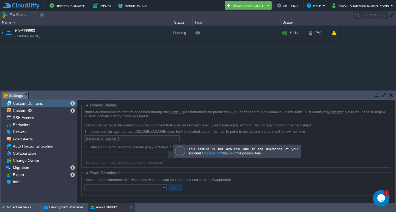
click at [202, 154] on link "Upgrade now" at bounding box center [212, 153] width 21 height 4
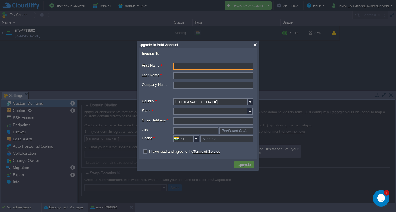
click at [255, 45] on div at bounding box center [255, 45] width 4 height 4
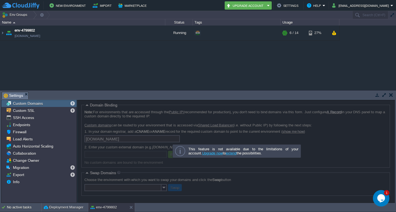
click at [390, 96] on button "button" at bounding box center [391, 95] width 4 height 5
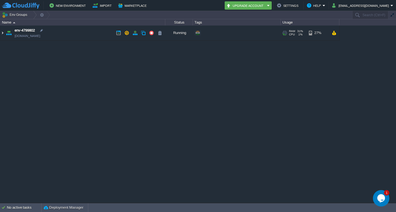
click at [2, 34] on img at bounding box center [2, 33] width 4 height 15
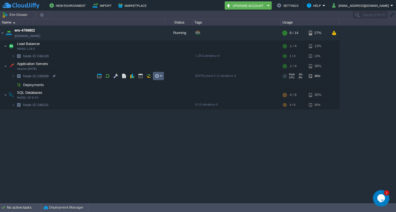
click at [161, 78] on em at bounding box center [157, 76] width 7 height 5
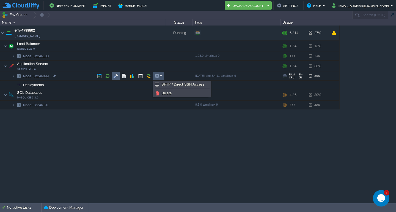
click at [117, 77] on button "button" at bounding box center [115, 76] width 5 height 5
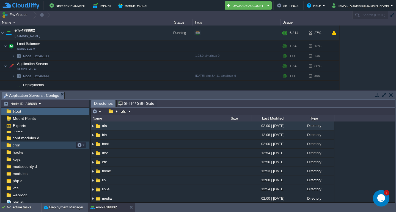
scroll to position [27, 0]
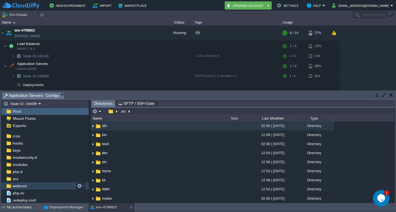
click at [20, 186] on span "webroot" at bounding box center [20, 186] width 16 height 5
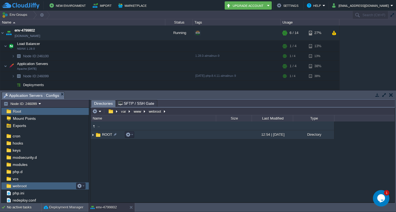
click at [94, 136] on img at bounding box center [93, 135] width 4 height 9
click at [94, 137] on img at bounding box center [93, 135] width 4 height 9
click at [93, 136] on img at bounding box center [93, 135] width 4 height 9
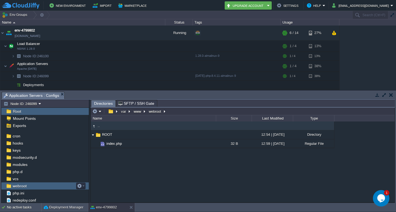
click at [99, 128] on span ".." at bounding box center [99, 126] width 4 height 5
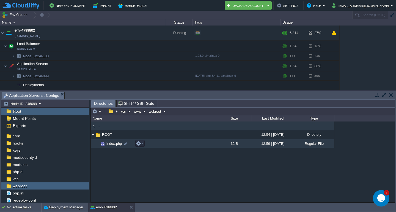
click at [113, 145] on span "index.php" at bounding box center [114, 144] width 17 height 5
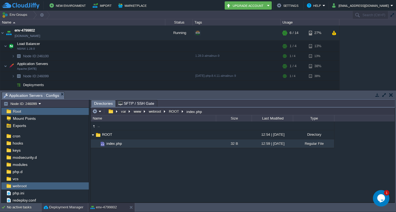
click at [66, 206] on button "Deployment Manager" at bounding box center [64, 207] width 40 height 5
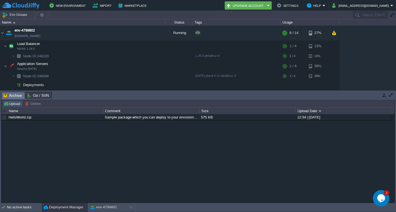
click at [10, 103] on button "Upload" at bounding box center [13, 103] width 18 height 5
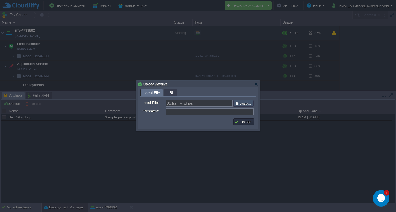
click at [247, 105] on input "file" at bounding box center [219, 103] width 70 height 7
click at [244, 106] on input "file" at bounding box center [219, 103] width 70 height 7
type input "C:\fakepath\gst-billing-html.zip"
type input "gst-billing-html.zip"
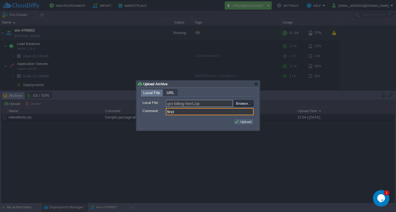
type input "first"
click at [244, 122] on button "Upload" at bounding box center [243, 122] width 18 height 5
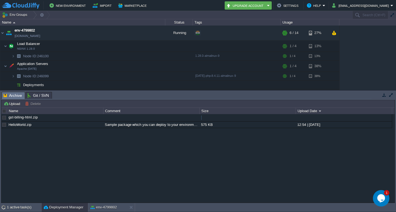
click at [4, 118] on div at bounding box center [4, 117] width 5 height 5
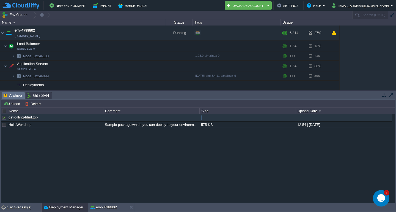
drag, startPoint x: 19, startPoint y: 118, endPoint x: 94, endPoint y: 143, distance: 79.5
click at [94, 143] on div "gst-billing-html.zip HelloWorld.zip Sample package which you can deploy to your…" at bounding box center [197, 158] width 393 height 89
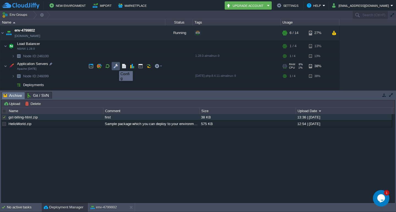
click at [115, 66] on button "button" at bounding box center [115, 66] width 5 height 5
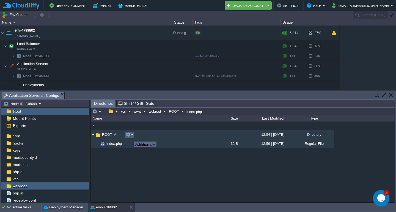
click at [130, 137] on button "button" at bounding box center [128, 134] width 5 height 5
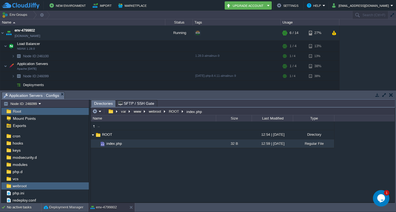
click at [148, 158] on div ".. ROOT 12:54 | 31 Aug 2025 Directory .. index.php 32 B 12:59 | 31 Aug 2025 Reg…" at bounding box center [243, 162] width 304 height 81
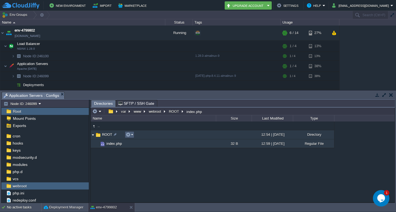
click at [133, 138] on td at bounding box center [129, 135] width 9 height 7
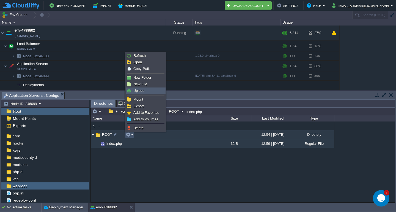
click at [144, 92] on span "Upload" at bounding box center [138, 91] width 11 height 4
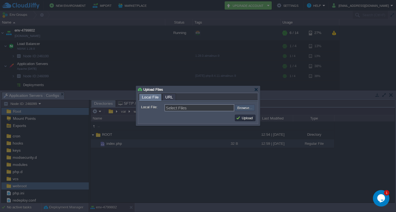
click at [245, 110] on input "file" at bounding box center [220, 108] width 70 height 7
type input "C:\fakepath\gst-billing-html.zip"
type input "gst-billing-html.zip"
click at [245, 120] on button "Upload" at bounding box center [245, 118] width 18 height 5
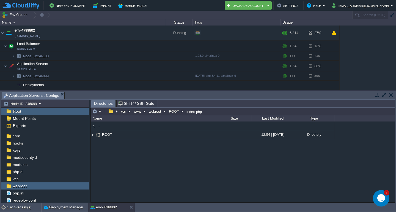
scroll to position [0, 0]
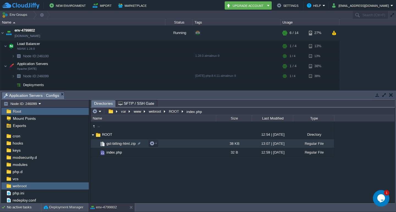
drag, startPoint x: 115, startPoint y: 145, endPoint x: 154, endPoint y: 173, distance: 47.5
click at [154, 174] on div ".. ROOT 12:54 | 31 Aug 2025 Directory .. gst-billing-html.zip 38 KB 13:07 | 31 …" at bounding box center [243, 162] width 304 height 81
click at [155, 146] on em at bounding box center [153, 143] width 7 height 5
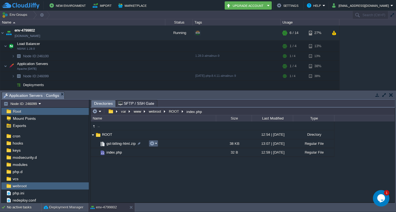
click at [156, 145] on em at bounding box center [153, 143] width 7 height 5
click at [69, 209] on button "Deployment Manager" at bounding box center [64, 207] width 40 height 5
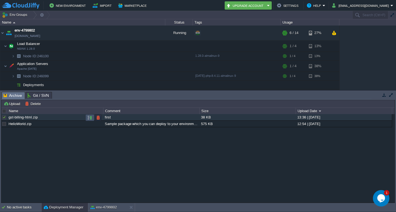
click at [90, 119] on button "button" at bounding box center [89, 117] width 5 height 5
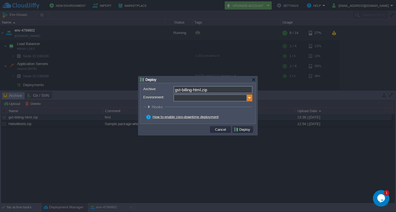
click at [249, 99] on img at bounding box center [249, 98] width 5 height 7
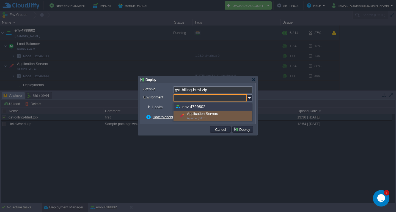
click at [210, 108] on div "env-4799802" at bounding box center [212, 107] width 78 height 8
click at [215, 113] on div "Application Servers Apache 2.4.65" at bounding box center [212, 116] width 78 height 10
type input "Application Servers (env-4799802)"
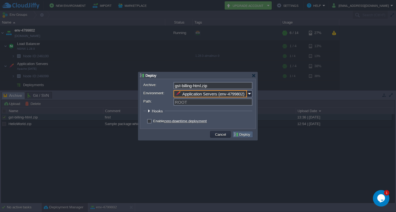
click at [241, 135] on button "Deploy" at bounding box center [242, 134] width 18 height 5
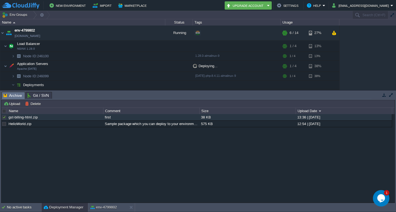
scroll to position [6, 0]
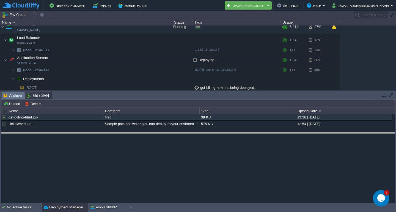
drag, startPoint x: 179, startPoint y: 93, endPoint x: 174, endPoint y: 134, distance: 40.8
click at [174, 134] on body "New Environment Import Marketplace Bonus ₹0.00 Upgrade Account Settings Help sa…" at bounding box center [198, 106] width 396 height 212
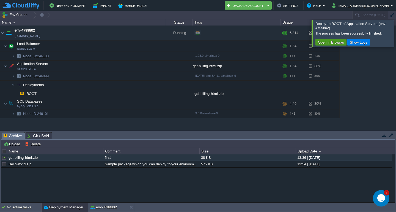
click at [335, 45] on button "Open in Browser" at bounding box center [330, 42] width 29 height 5
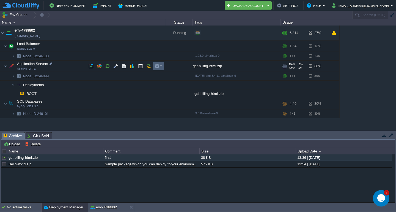
click at [162, 68] on em at bounding box center [157, 66] width 7 height 5
click at [113, 66] on td at bounding box center [116, 66] width 8 height 8
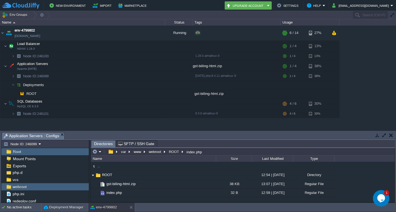
scroll to position [68, 0]
click at [23, 187] on span "webroot" at bounding box center [20, 186] width 16 height 5
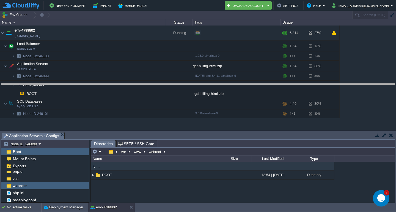
drag, startPoint x: 182, startPoint y: 134, endPoint x: 190, endPoint y: 84, distance: 51.2
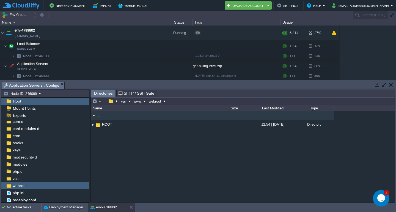
scroll to position [17, 0]
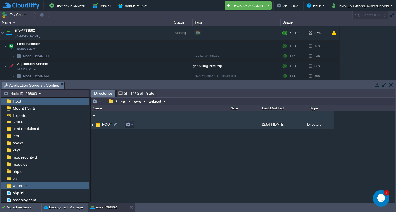
click at [93, 126] on img at bounding box center [93, 125] width 4 height 9
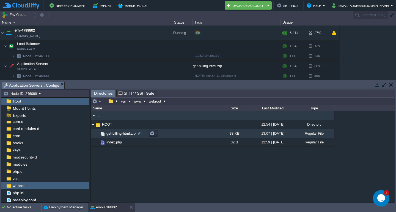
click at [123, 132] on span "gst-billing-html.zip" at bounding box center [121, 133] width 31 height 5
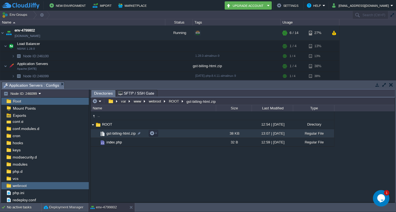
click at [123, 132] on span "gst-billing-html.zip" at bounding box center [121, 133] width 31 height 5
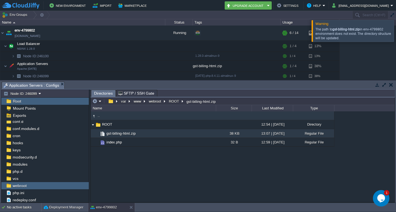
click at [101, 119] on td ".." at bounding box center [153, 116] width 125 height 9
click at [154, 136] on button "button" at bounding box center [152, 133] width 5 height 5
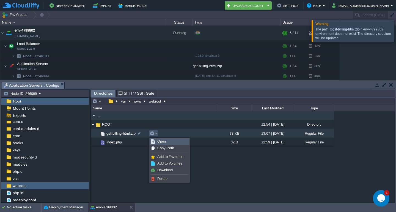
click at [163, 143] on span "Open" at bounding box center [161, 142] width 9 height 4
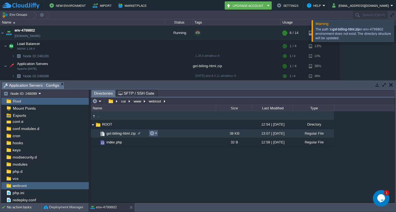
click at [154, 135] on button "button" at bounding box center [152, 133] width 5 height 5
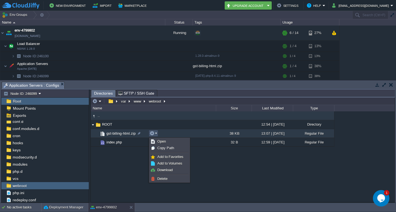
click at [132, 155] on div ".. ROOT 12:54 | 31 Aug 2025 Directory .. gst-billing-html.zip 38 KB 13:07 | 31 …" at bounding box center [243, 157] width 304 height 91
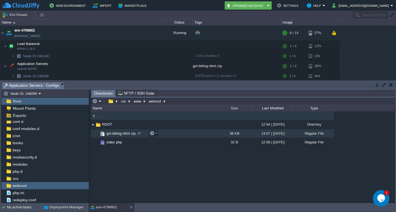
drag, startPoint x: 125, startPoint y: 131, endPoint x: 120, endPoint y: 161, distance: 30.0
click at [146, 167] on div ".. ROOT 12:54 | 31 Aug 2025 Directory .. gst-billing-html.zip 38 KB 13:07 | 31 …" at bounding box center [243, 157] width 304 height 91
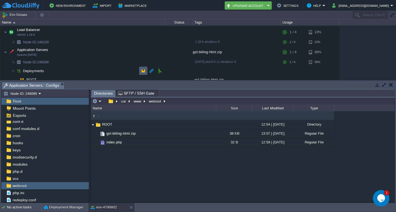
scroll to position [27, 0]
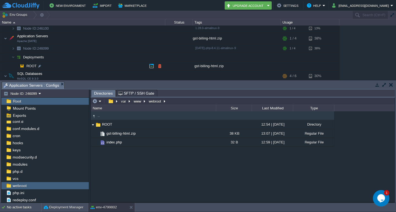
click at [211, 67] on div "gst-billing-html.zip" at bounding box center [237, 66] width 88 height 9
click at [210, 67] on div "gst-billing-html.zip" at bounding box center [237, 66] width 88 height 9
click at [392, 84] on button "button" at bounding box center [391, 84] width 4 height 5
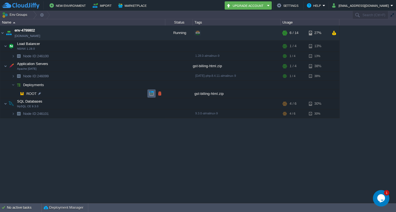
click at [151, 94] on button "button" at bounding box center [151, 93] width 5 height 5
drag, startPoint x: 200, startPoint y: 68, endPoint x: 159, endPoint y: 66, distance: 41.0
click at [159, 66] on button "button" at bounding box center [156, 66] width 5 height 5
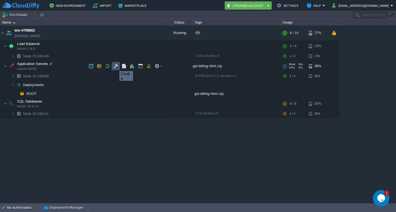
click at [115, 66] on button "button" at bounding box center [115, 66] width 5 height 5
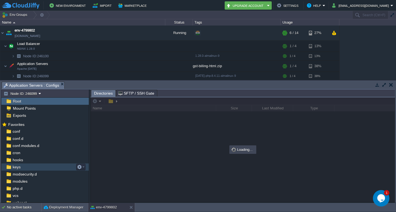
scroll to position [17, 0]
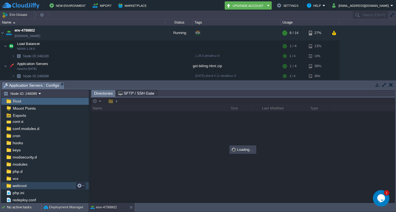
click at [23, 183] on div "webroot" at bounding box center [44, 185] width 87 height 7
click at [22, 186] on span "webroot" at bounding box center [20, 186] width 16 height 5
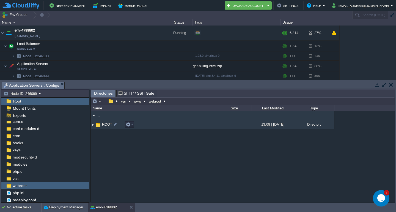
click at [92, 125] on img at bounding box center [93, 125] width 4 height 9
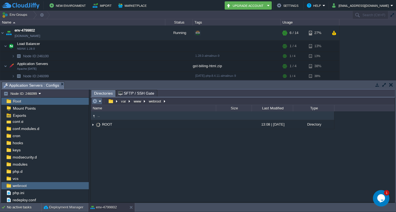
click at [101, 101] on td at bounding box center [97, 101] width 11 height 7
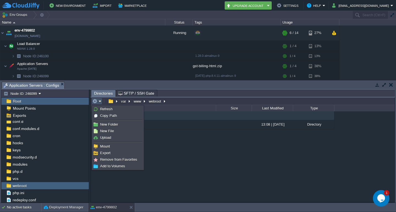
click at [185, 140] on div ".. ROOT 13:08 | 31 Aug 2025 Directory" at bounding box center [243, 157] width 304 height 91
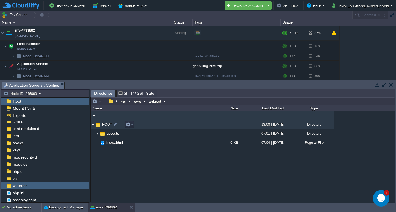
click at [94, 126] on img at bounding box center [93, 125] width 4 height 9
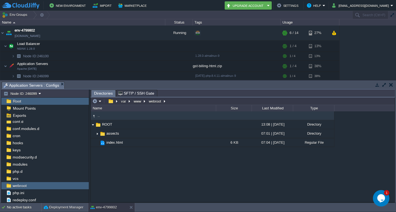
click at [392, 84] on button "button" at bounding box center [391, 84] width 4 height 5
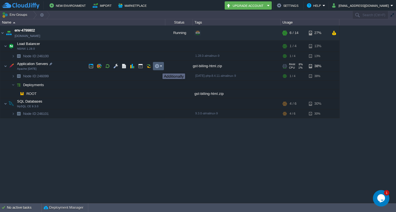
click at [159, 69] on button "button" at bounding box center [156, 66] width 5 height 5
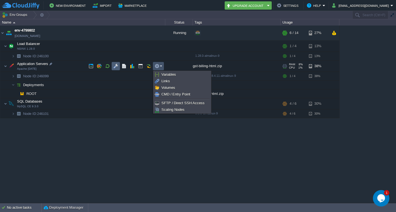
click at [114, 67] on button "button" at bounding box center [115, 66] width 5 height 5
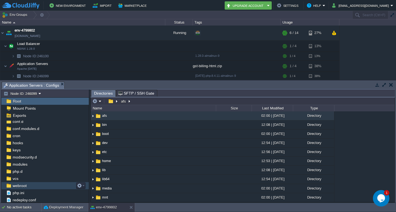
click at [30, 186] on div "webroot" at bounding box center [44, 185] width 87 height 7
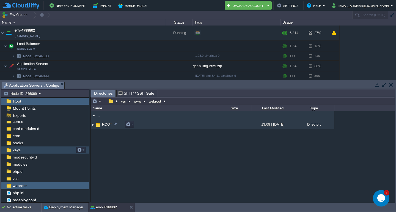
click at [94, 126] on img at bounding box center [93, 125] width 4 height 9
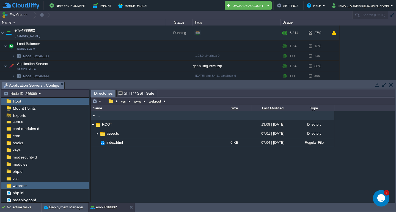
click at [391, 86] on button "button" at bounding box center [391, 84] width 4 height 5
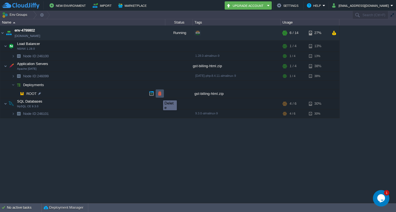
click at [159, 96] on button "button" at bounding box center [159, 93] width 5 height 5
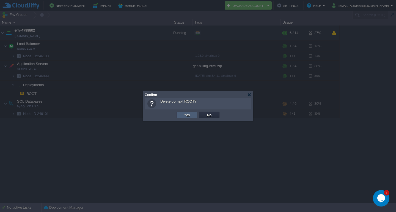
click at [185, 117] on button "Yes" at bounding box center [186, 115] width 9 height 5
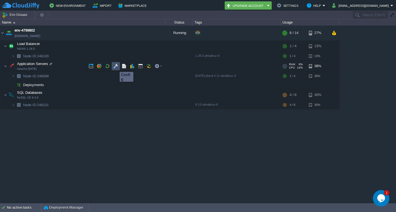
click at [115, 67] on button "button" at bounding box center [115, 66] width 5 height 5
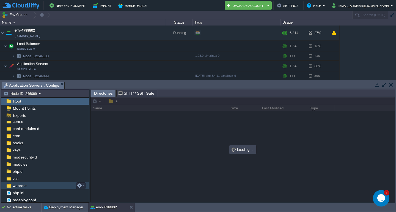
click at [20, 188] on span "webroot" at bounding box center [20, 186] width 16 height 5
click at [24, 184] on div "webroot" at bounding box center [44, 185] width 87 height 7
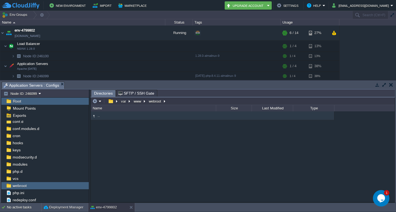
click at [99, 117] on span ".." at bounding box center [99, 116] width 4 height 5
click at [15, 185] on span "webroot" at bounding box center [20, 186] width 16 height 5
click at [15, 186] on span "webroot" at bounding box center [20, 186] width 16 height 5
click at [94, 116] on img at bounding box center [94, 116] width 6 height 6
click at [93, 116] on img at bounding box center [94, 116] width 6 height 6
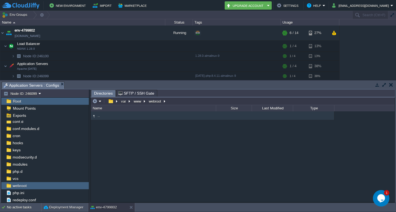
click at [93, 116] on img at bounding box center [94, 116] width 6 height 6
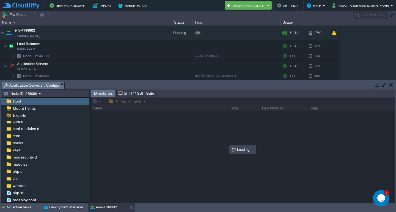
click at [93, 116] on div at bounding box center [243, 150] width 304 height 105
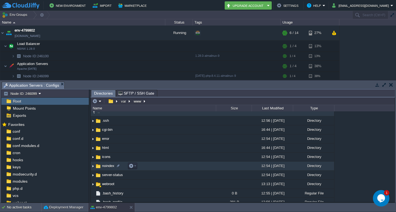
scroll to position [0, 0]
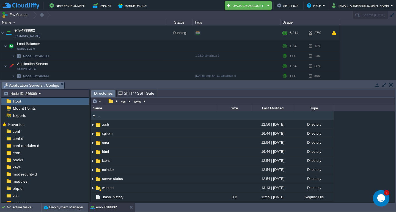
click at [93, 116] on img at bounding box center [94, 116] width 6 height 6
click at [93, 115] on img at bounding box center [94, 116] width 6 height 6
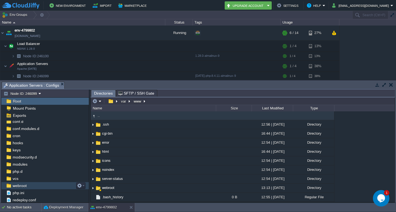
click at [15, 185] on span "webroot" at bounding box center [20, 186] width 16 height 5
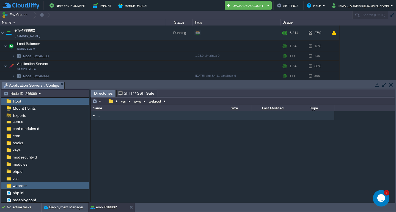
click at [394, 86] on div at bounding box center [383, 85] width 24 height 7
click at [392, 85] on button "button" at bounding box center [391, 84] width 4 height 5
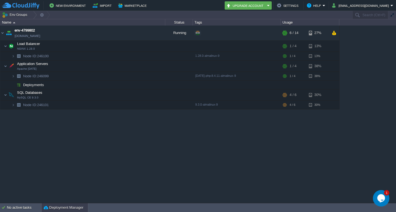
click at [60, 209] on button "Deployment Manager" at bounding box center [64, 207] width 40 height 5
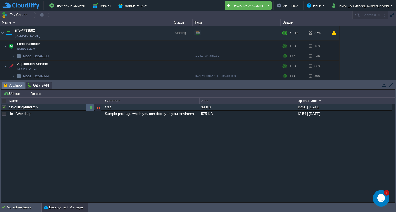
click at [93, 108] on td at bounding box center [89, 107] width 9 height 7
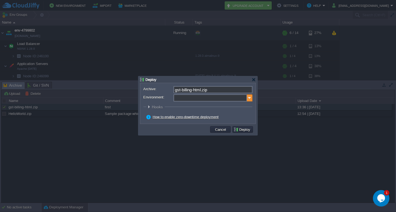
click at [251, 97] on img at bounding box center [249, 98] width 5 height 7
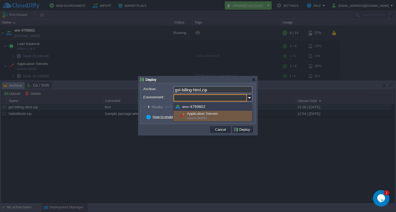
click at [202, 114] on div "Application Servers Apache 2.4.65" at bounding box center [212, 116] width 78 height 10
type input "Application Servers (env-4799802)"
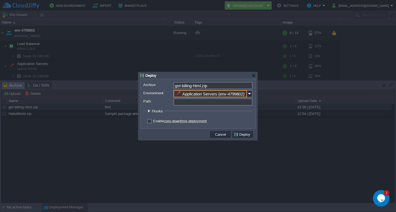
click at [205, 103] on input "Path:" at bounding box center [212, 102] width 79 height 7
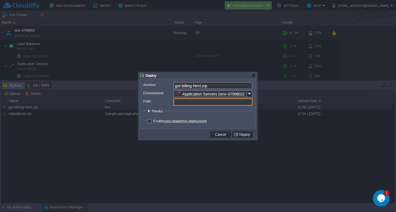
type input "ROOT"
click at [217, 118] on form "Archive: gst-billing-html.zip Environment: Application Servers (env-4799802) Pa…" at bounding box center [197, 104] width 109 height 44
click at [241, 137] on button "Deploy" at bounding box center [242, 134] width 18 height 5
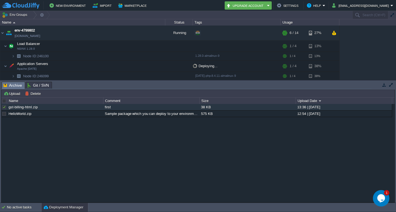
scroll to position [16, 0]
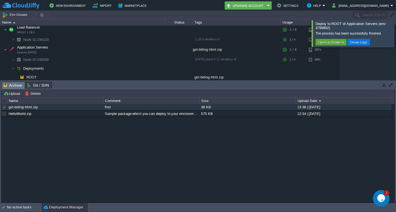
click at [396, 34] on div at bounding box center [402, 33] width 0 height 27
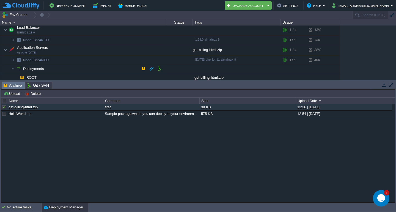
click at [106, 72] on td "Deployments" at bounding box center [82, 69] width 165 height 9
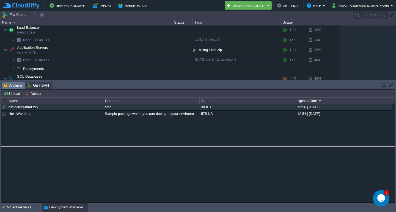
drag, startPoint x: 367, startPoint y: 82, endPoint x: 363, endPoint y: 153, distance: 71.6
click at [363, 153] on body "New Environment Import Marketplace Bonus ₹0.00 Upgrade Account Settings Help sa…" at bounding box center [198, 106] width 396 height 212
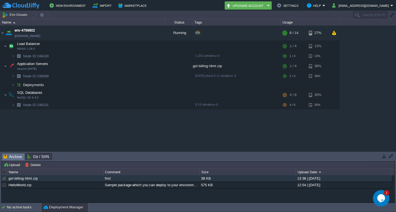
scroll to position [0, 0]
click at [14, 84] on img at bounding box center [13, 85] width 3 height 9
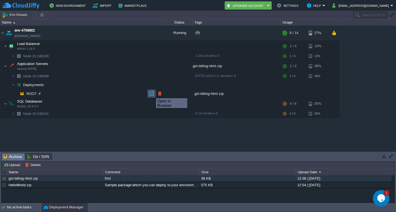
click at [152, 93] on button "button" at bounding box center [151, 93] width 5 height 5
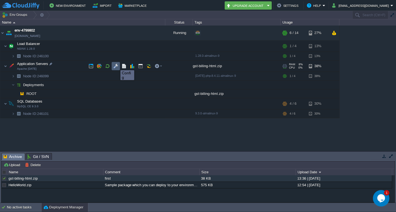
click at [116, 65] on button "button" at bounding box center [115, 66] width 5 height 5
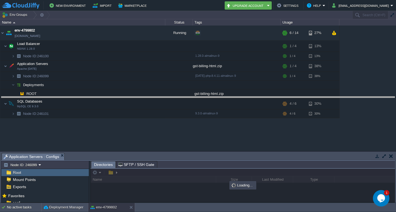
drag, startPoint x: 119, startPoint y: 154, endPoint x: 126, endPoint y: 98, distance: 57.0
click at [126, 98] on body "New Environment Import Marketplace Bonus ₹0.00 Upgrade Account Settings Help sa…" at bounding box center [198, 106] width 396 height 212
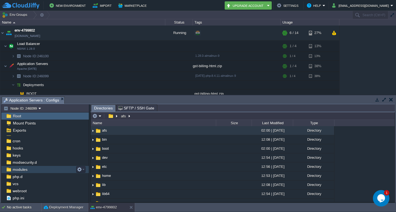
scroll to position [32, 0]
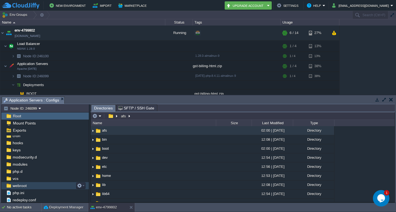
click at [23, 187] on span "webroot" at bounding box center [20, 186] width 16 height 5
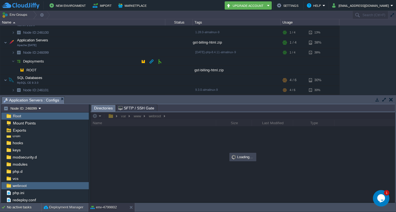
scroll to position [24, 0]
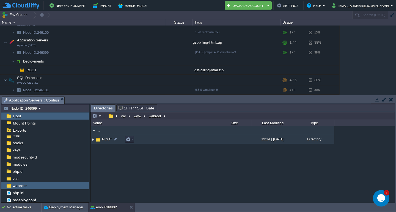
click at [94, 140] on img at bounding box center [93, 140] width 4 height 9
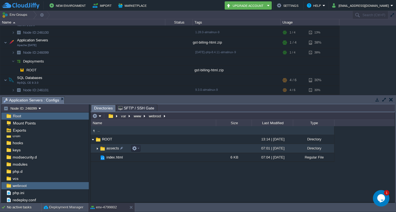
click at [97, 149] on img at bounding box center [97, 149] width 4 height 9
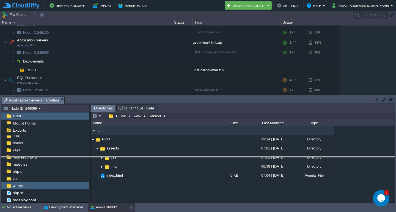
drag, startPoint x: 283, startPoint y: 96, endPoint x: 281, endPoint y: 164, distance: 67.4
click at [281, 164] on body "New Environment Import Marketplace Bonus ₹0.00 Upgrade Account Settings Help sa…" at bounding box center [198, 106] width 396 height 212
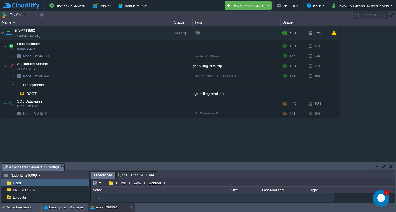
scroll to position [0, 0]
click at [99, 115] on button "button" at bounding box center [99, 113] width 5 height 5
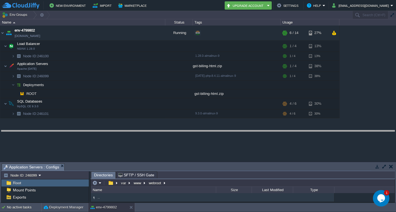
drag, startPoint x: 247, startPoint y: 164, endPoint x: 253, endPoint y: 130, distance: 33.8
click at [253, 130] on body "New Environment Import Marketplace Bonus ₹0.00 Upgrade Account Settings Help sa…" at bounding box center [198, 106] width 396 height 212
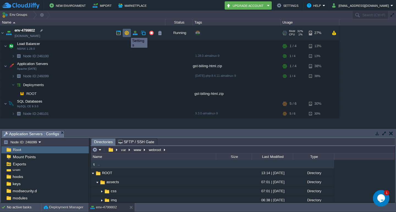
click at [127, 33] on button "button" at bounding box center [126, 33] width 5 height 5
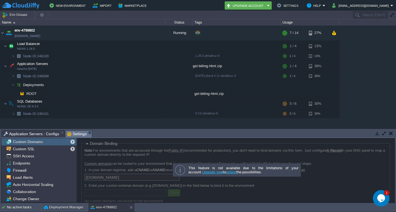
click at [389, 132] on button "button" at bounding box center [391, 133] width 4 height 5
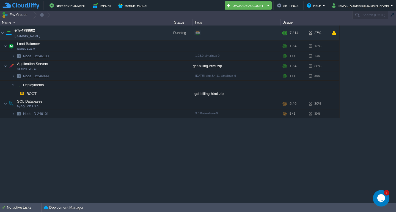
click at [267, 156] on div "env-4799802 env-4799802.cloudjiffy.net Running + Add to Env Group RAM 32% CPU 1…" at bounding box center [198, 115] width 396 height 178
